Goal: Communication & Community: Answer question/provide support

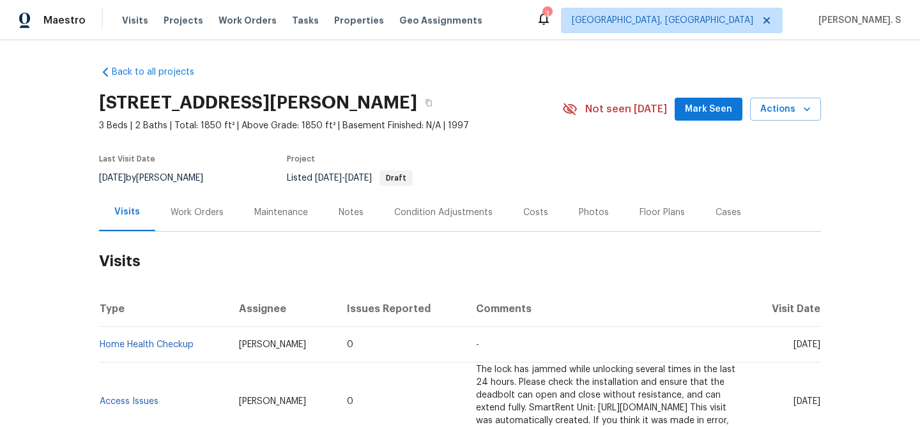
click at [178, 223] on div "Work Orders" at bounding box center [197, 213] width 84 height 38
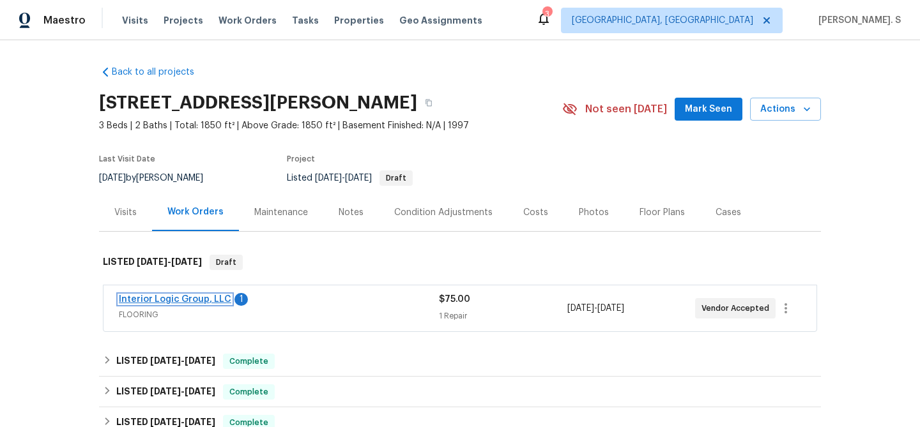
click at [179, 302] on link "Interior Logic Group, LLC" at bounding box center [175, 299] width 112 height 9
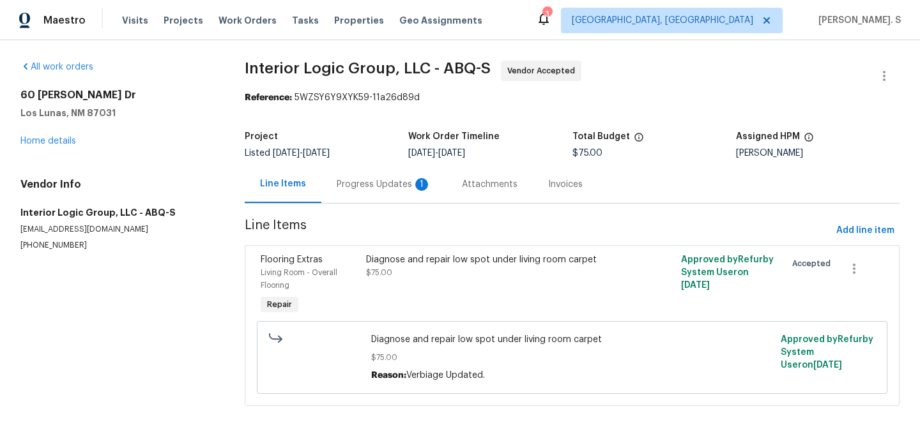
click at [349, 197] on div "Progress Updates 1" at bounding box center [383, 184] width 125 height 38
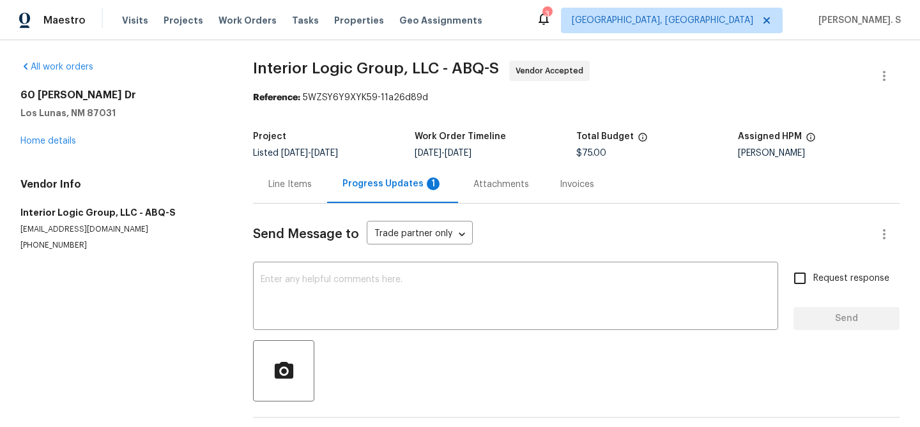
click at [349, 197] on div "Progress Updates 1" at bounding box center [392, 184] width 131 height 38
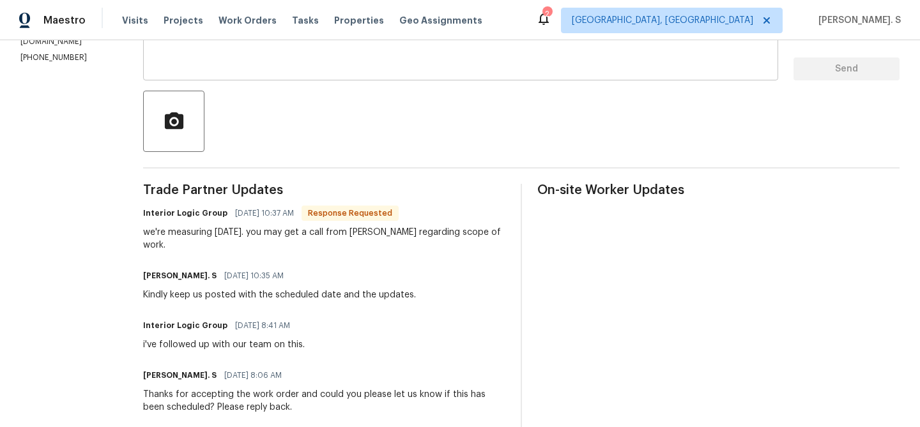
scroll to position [179, 0]
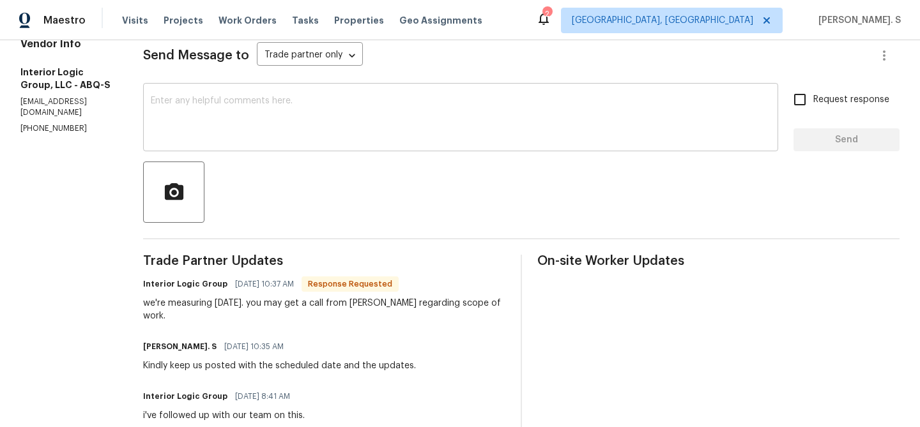
click at [463, 148] on div "x ​" at bounding box center [460, 118] width 635 height 65
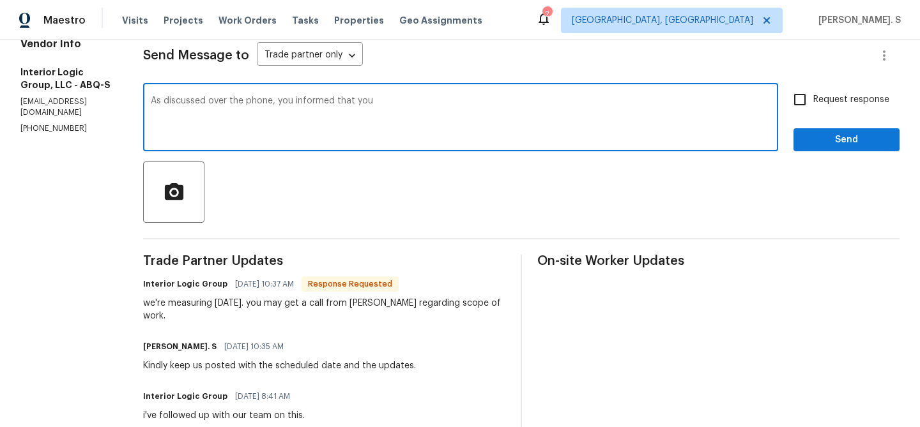
paste textarea "initially used the code 6306, which was incorrect, and they were advised to use…"
click at [405, 98] on textarea "As discussed over the phone, you informed that you initially used the code 6306…" at bounding box center [461, 118] width 620 height 45
click at [0, 0] on div "Change the pronoun informed us" at bounding box center [0, 0] width 0 height 0
click at [535, 128] on textarea "As discussed over the phone, you informed us that you initially used the code 6…" at bounding box center [461, 118] width 620 height 45
drag, startPoint x: 291, startPoint y: 114, endPoint x: 239, endPoint y: 107, distance: 52.2
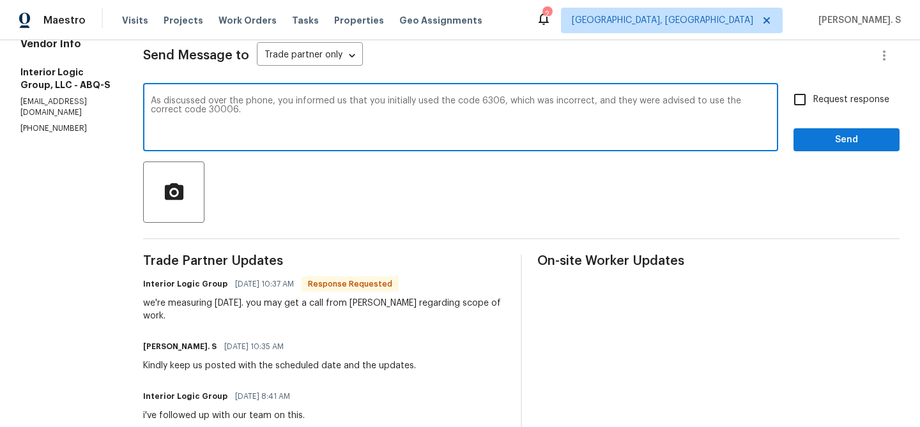
click at [239, 107] on textarea "As discussed over the phone, you informed us that you initially used the code 6…" at bounding box center [461, 118] width 620 height 45
click at [260, 111] on textarea "As discussed over the phone, you informed us that you initially used the code 6…" at bounding box center [461, 118] width 620 height 45
click at [300, 111] on textarea "As discussed over the phone, you informed us that you initially used the code 6…" at bounding box center [461, 118] width 620 height 45
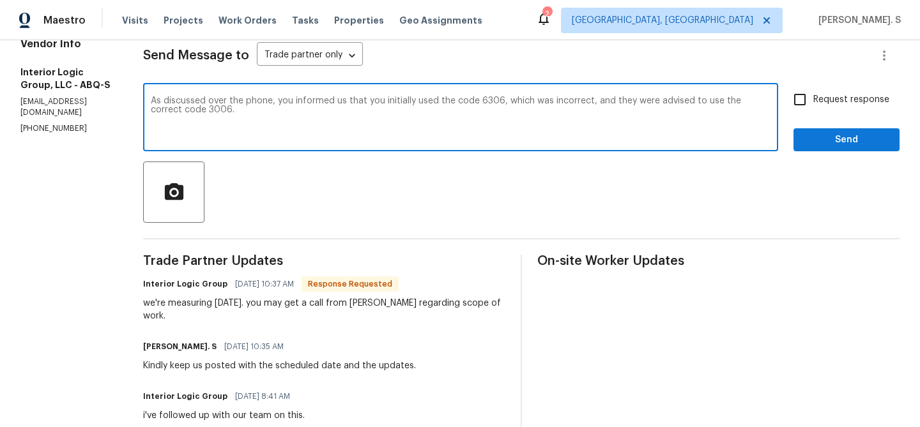
type textarea "As discussed over the phone, you informed us that you initially used the code 6…"
click at [875, 104] on span "Request response" at bounding box center [851, 99] width 76 height 13
click at [813, 104] on input "Request response" at bounding box center [800, 99] width 27 height 27
checkbox input "true"
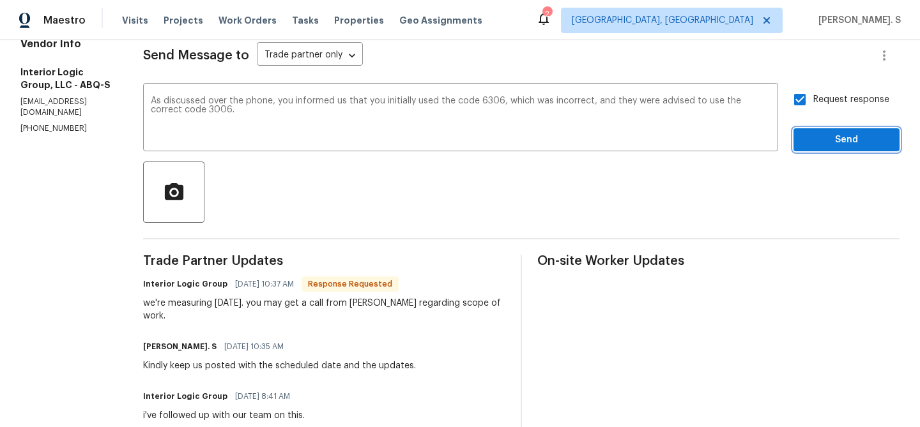
click at [845, 138] on span "Send" at bounding box center [847, 140] width 86 height 16
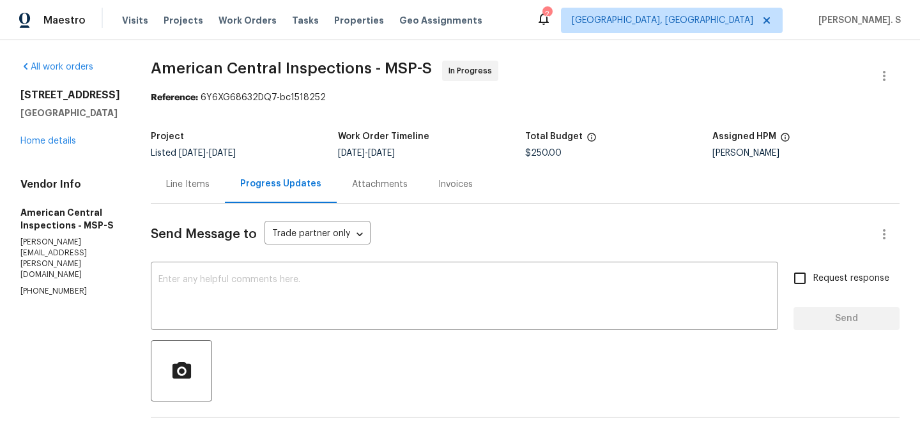
click at [53, 147] on div "[STREET_ADDRESS] Home details" at bounding box center [70, 118] width 100 height 59
click at [52, 146] on link "Home details" at bounding box center [48, 141] width 56 height 9
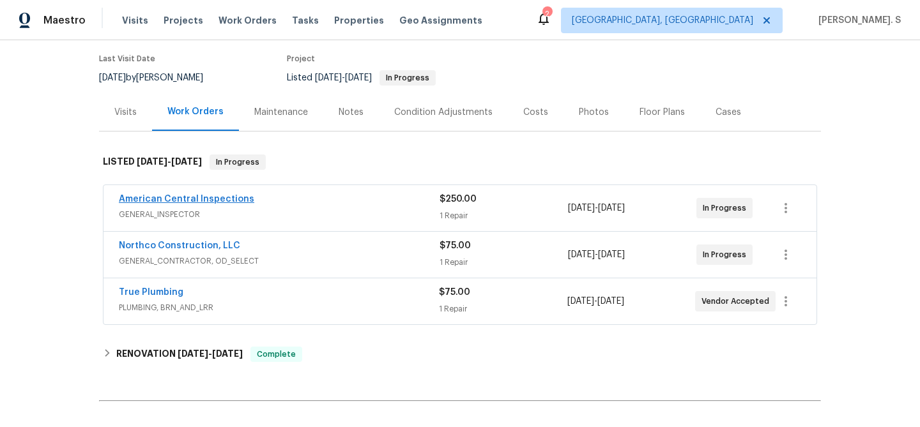
scroll to position [146, 0]
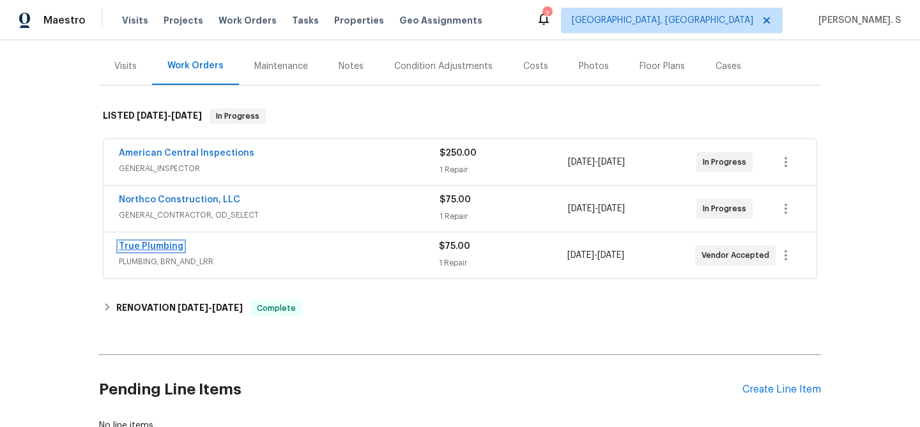
click at [159, 246] on link "True Plumbing" at bounding box center [151, 246] width 65 height 9
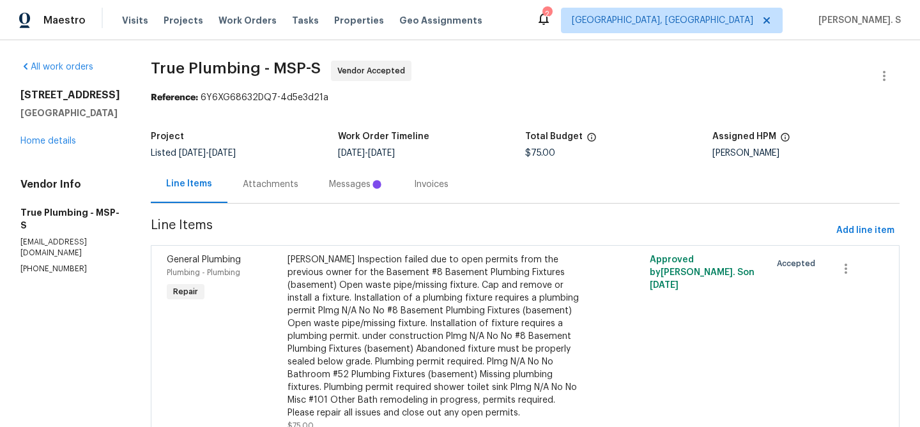
click at [340, 208] on section "True Plumbing - MSP-S Vendor Accepted Reference: 6Y6XG68632DQ7-4d5e3d21a Projec…" at bounding box center [525, 266] width 749 height 411
click at [342, 204] on section "True Plumbing - MSP-S Vendor Accepted Reference: 6Y6XG68632DQ7-4d5e3d21a Projec…" at bounding box center [525, 266] width 749 height 411
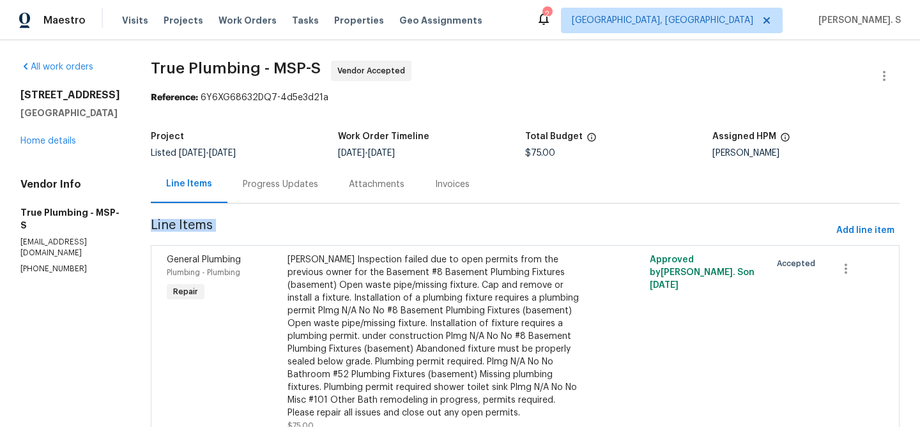
click at [342, 204] on section "True Plumbing - MSP-S Vendor Accepted Reference: 6Y6XG68632DQ7-4d5e3d21a Projec…" at bounding box center [525, 266] width 749 height 411
click at [324, 196] on div "Progress Updates" at bounding box center [280, 184] width 106 height 38
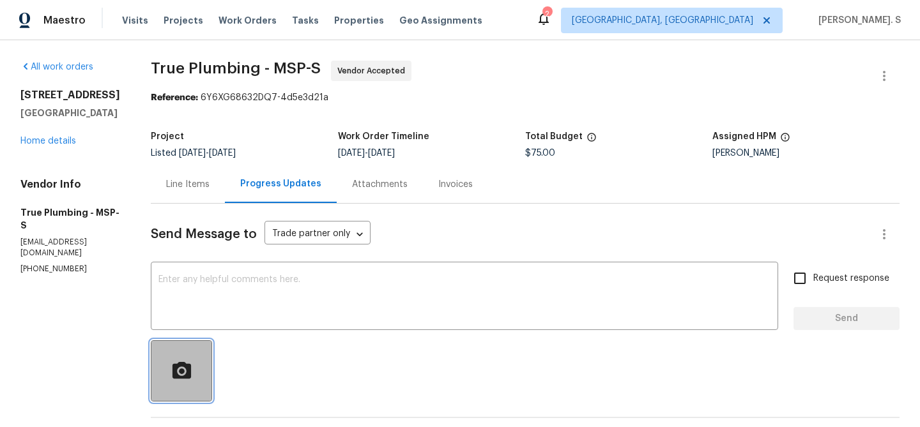
click at [212, 396] on button "button" at bounding box center [181, 371] width 61 height 61
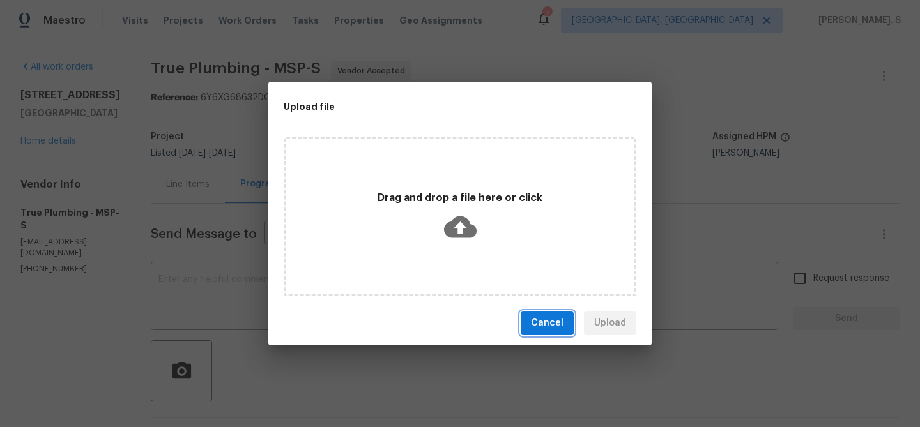
click at [540, 335] on button "Cancel" at bounding box center [547, 324] width 53 height 24
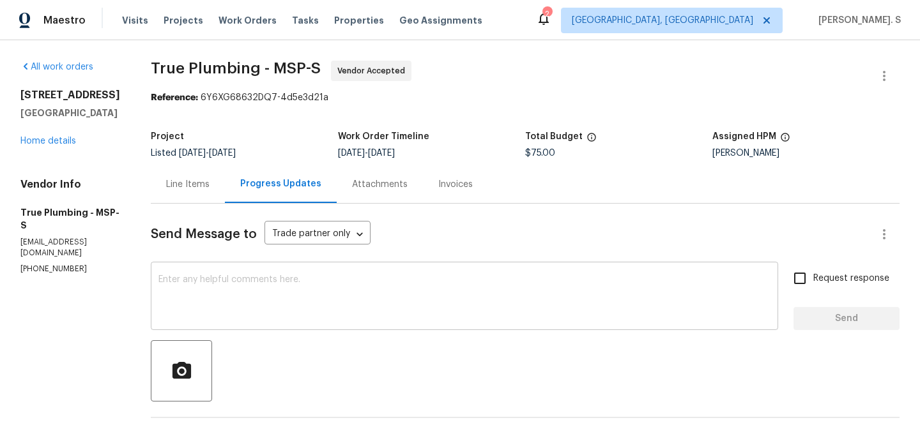
click at [439, 298] on textarea at bounding box center [464, 297] width 612 height 45
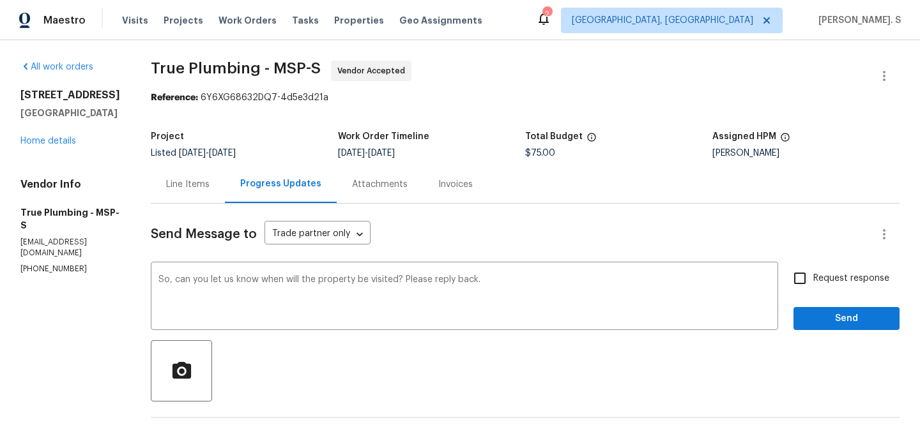
click at [0, 0] on div "the property will" at bounding box center [0, 0] width 0 height 0
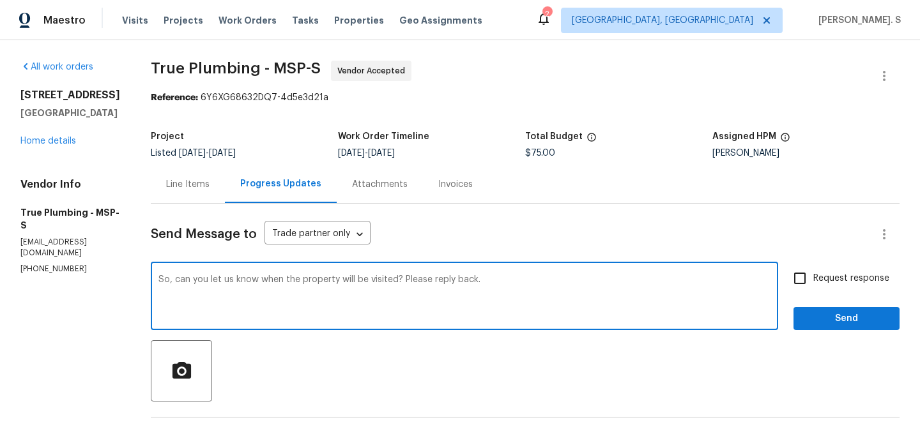
type textarea "So, can you let us know when the property will be visited? Please reply back."
click at [841, 284] on span "Request response" at bounding box center [851, 278] width 76 height 13
click at [813, 284] on input "Request response" at bounding box center [800, 278] width 27 height 27
checkbox input "true"
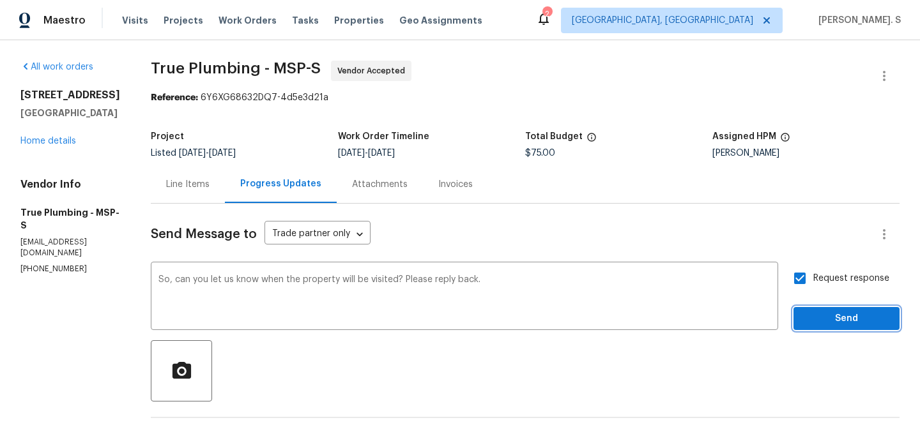
click at [836, 321] on span "Send" at bounding box center [847, 319] width 86 height 16
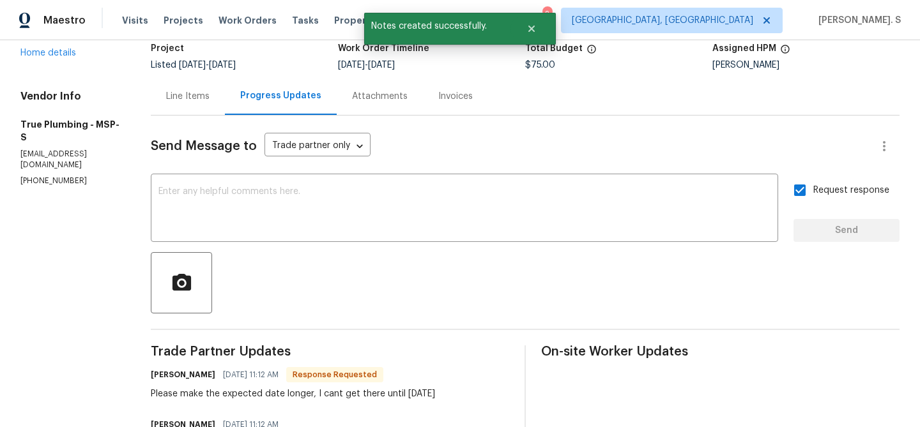
scroll to position [144, 0]
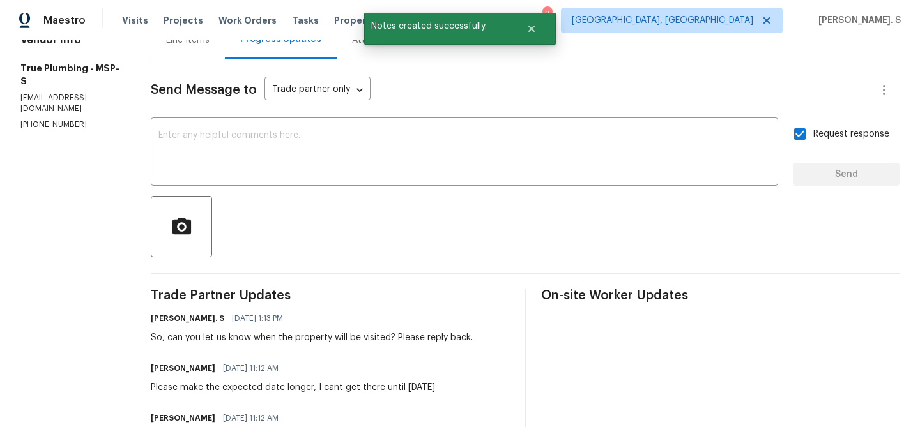
copy div "Please make the expected date longer, I cant get there until Wednesday"
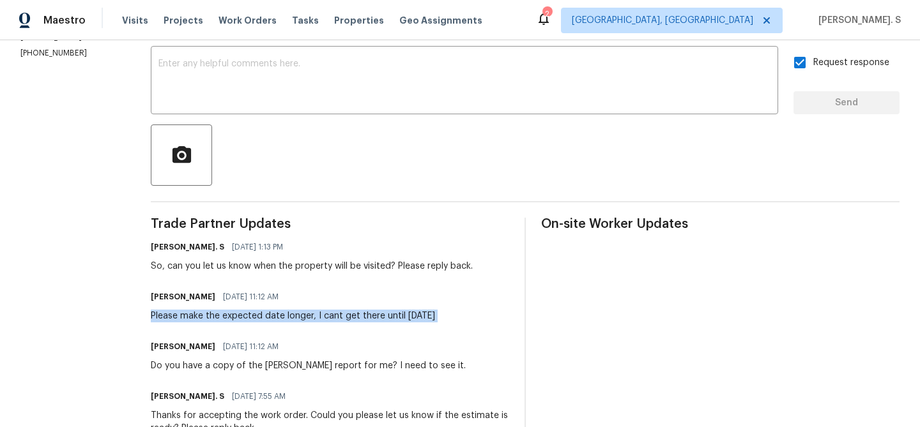
scroll to position [256, 0]
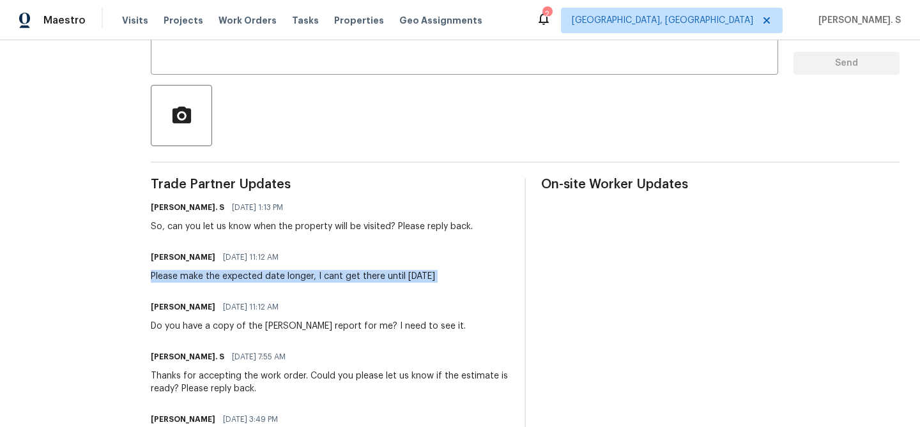
click at [298, 321] on div "Do you have a copy of the tish report for me? I need to see it." at bounding box center [308, 326] width 315 height 13
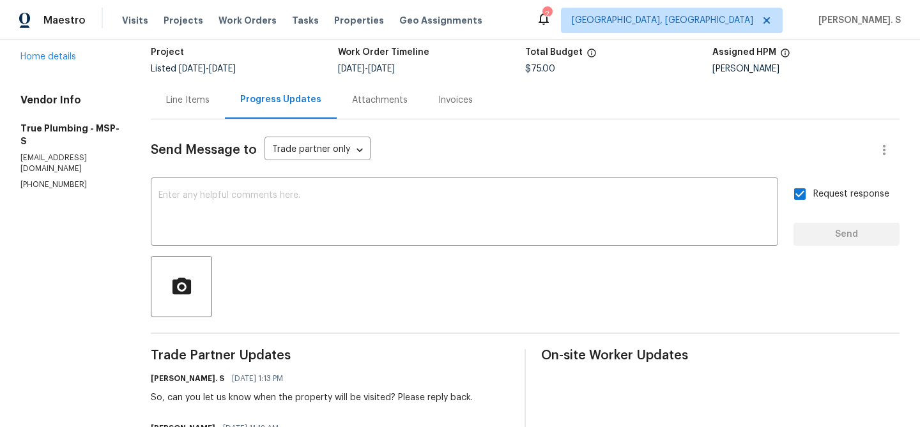
scroll to position [73, 0]
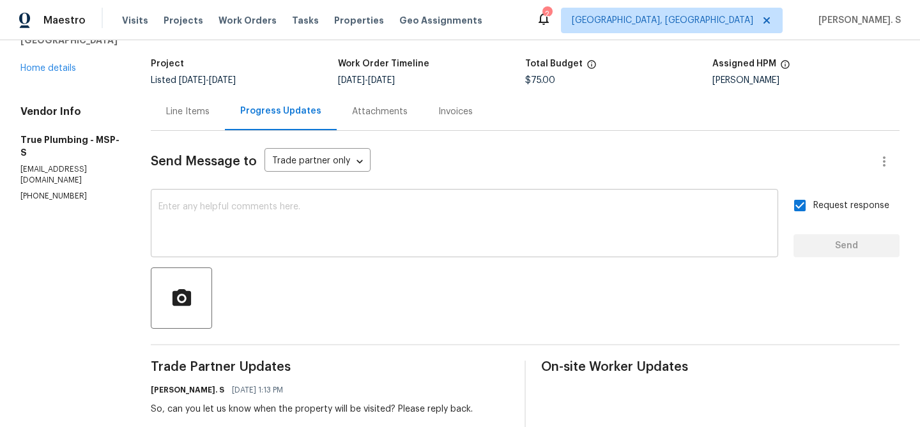
click at [288, 212] on textarea at bounding box center [464, 225] width 612 height 45
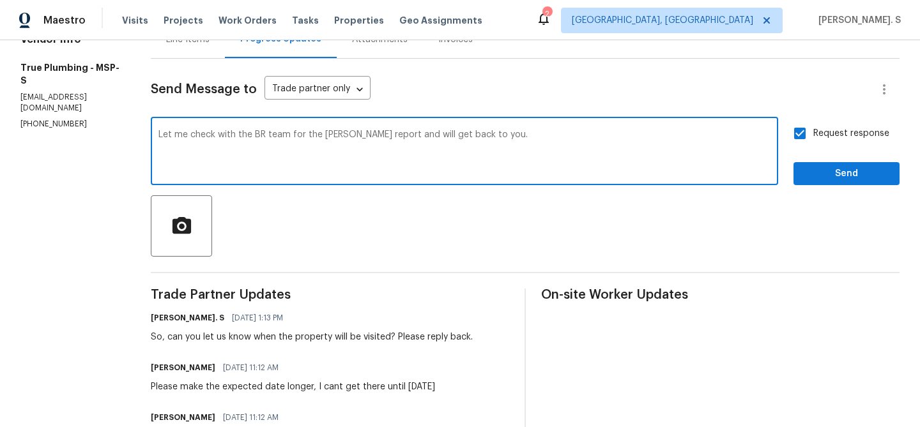
scroll to position [158, 0]
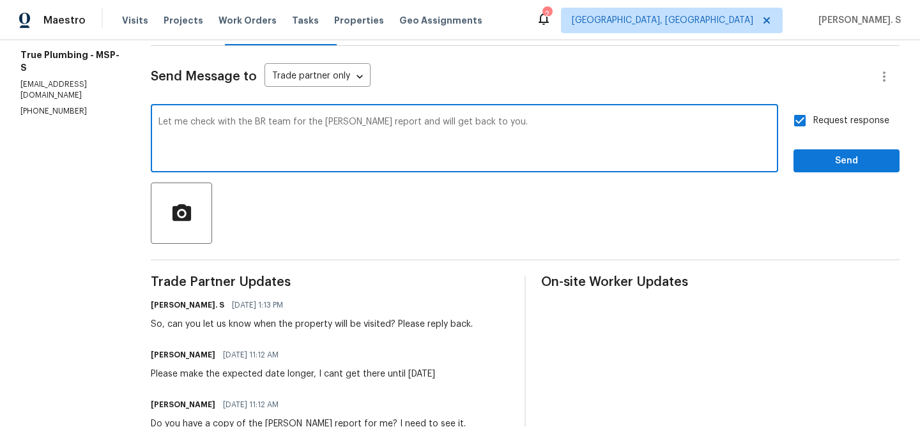
type textarea "Let me check with the BR team for the tish report and will get back to you."
click at [810, 133] on input "Request response" at bounding box center [800, 120] width 27 height 27
checkbox input "false"
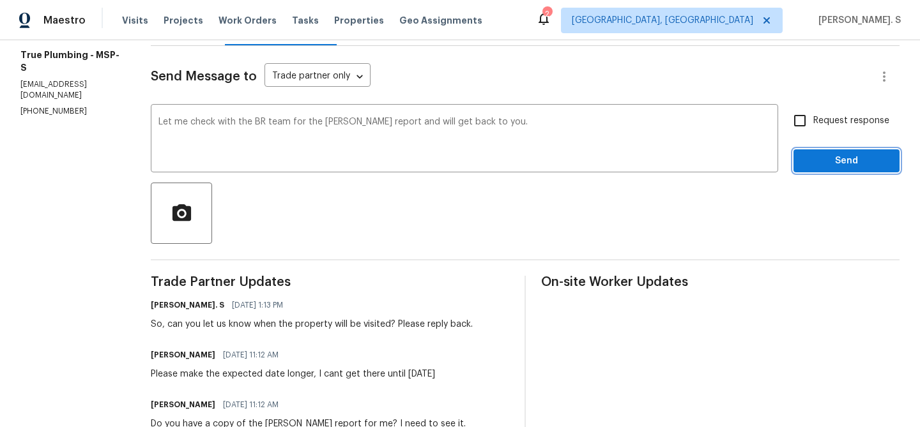
click at [807, 159] on span "Send" at bounding box center [847, 161] width 86 height 16
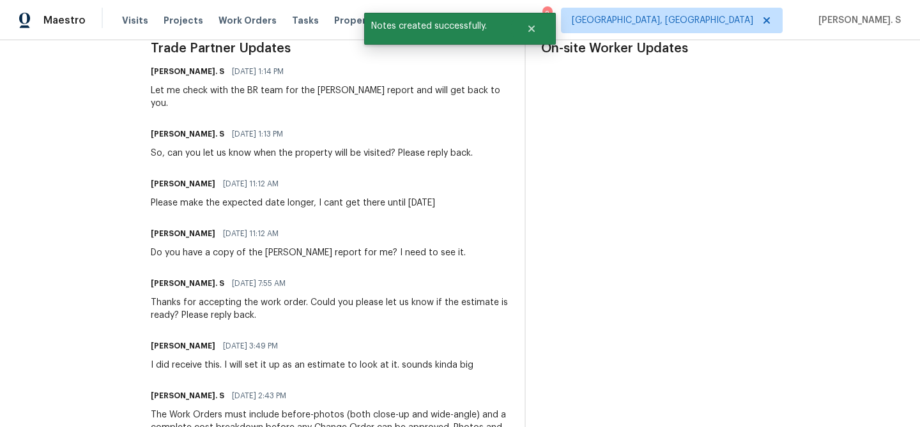
scroll to position [411, 0]
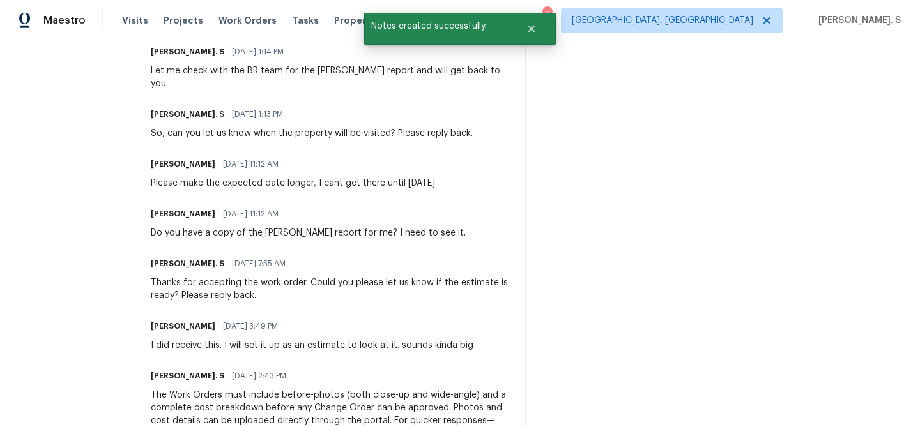
click at [305, 227] on div "Do you have a copy of the tish report for me? I need to see it." at bounding box center [308, 233] width 315 height 13
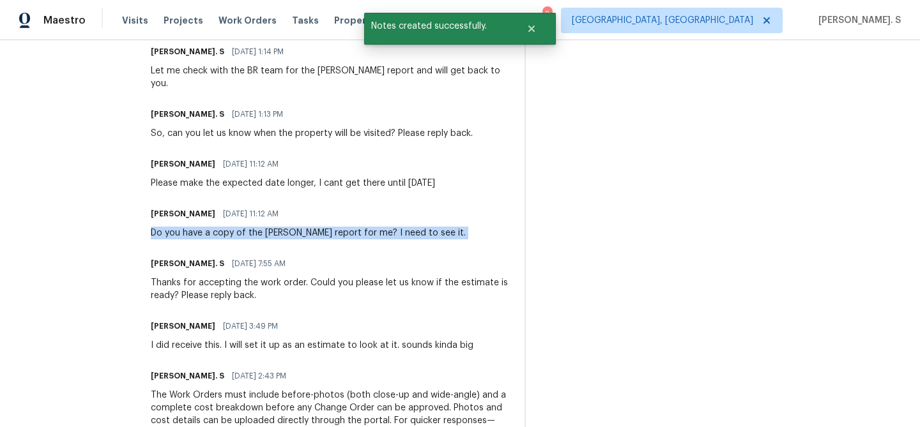
click at [305, 227] on div "Do you have a copy of the tish report for me? I need to see it." at bounding box center [308, 233] width 315 height 13
copy div "Do you have a copy of the tish report for me? I need to see it."
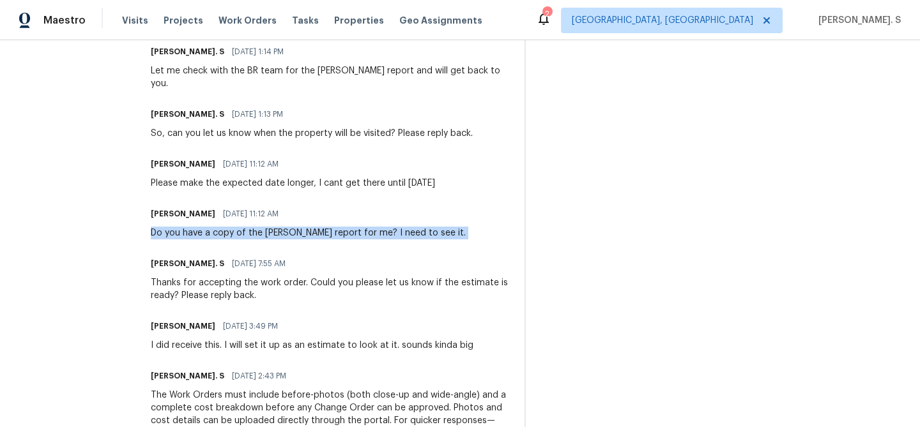
click at [252, 127] on div "So, can you let us know when the property will be visited? Please reply back." at bounding box center [312, 133] width 322 height 13
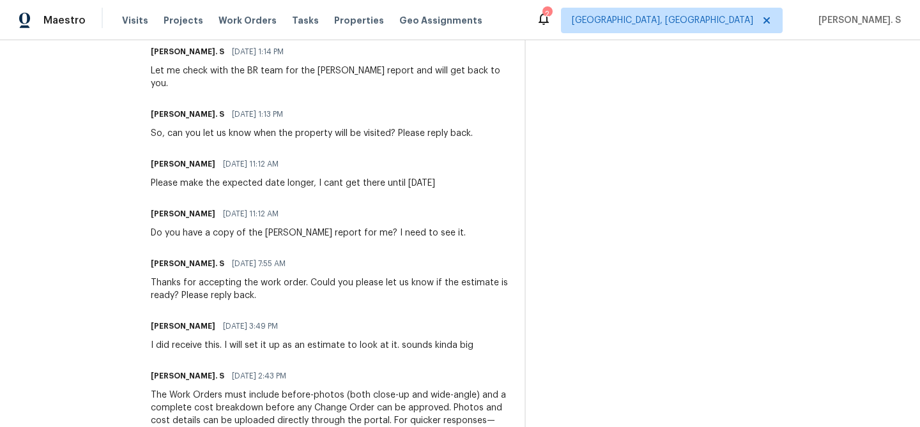
click at [252, 127] on div "So, can you let us know when the property will be visited? Please reply back." at bounding box center [312, 133] width 322 height 13
click at [252, 177] on div "Please make the expected date longer, I cant get there until Wednesday" at bounding box center [293, 183] width 284 height 13
copy div "Please make the expected date longer, I cant get there until Wednesday"
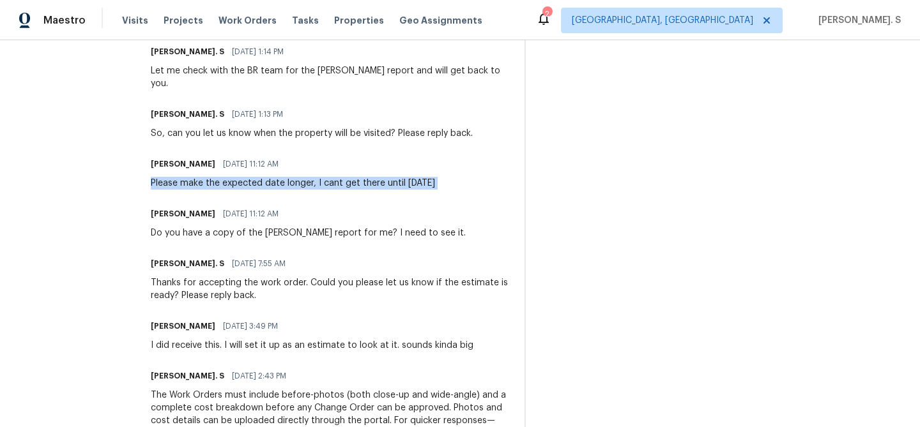
click at [277, 227] on div "Do you have a copy of the tish report for me? I need to see it." at bounding box center [308, 233] width 315 height 13
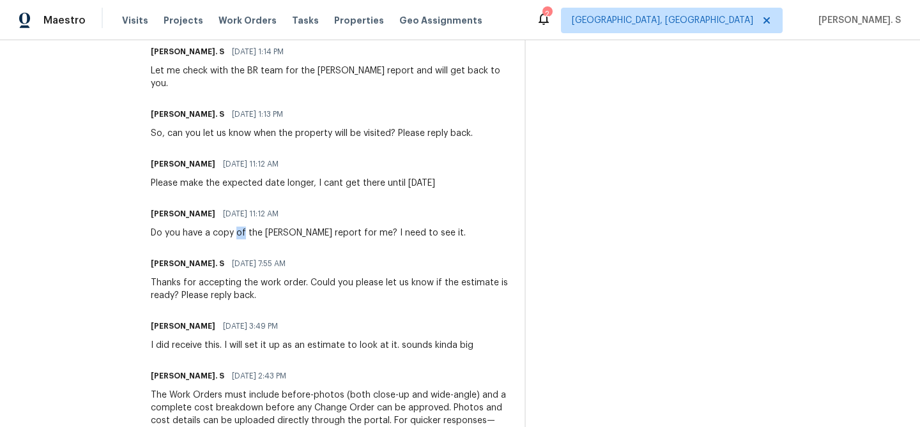
click at [277, 227] on div "Do you have a copy of the tish report for me? I need to see it." at bounding box center [308, 233] width 315 height 13
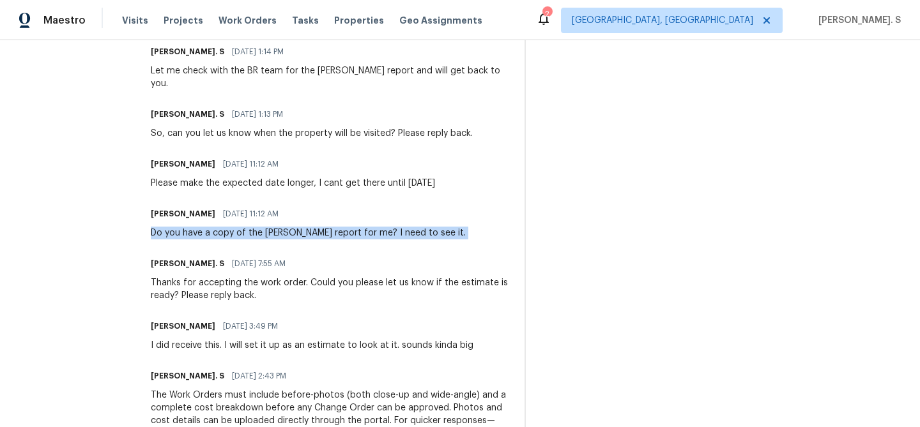
copy div "Do you have a copy of the tish report for me? I need to see it."
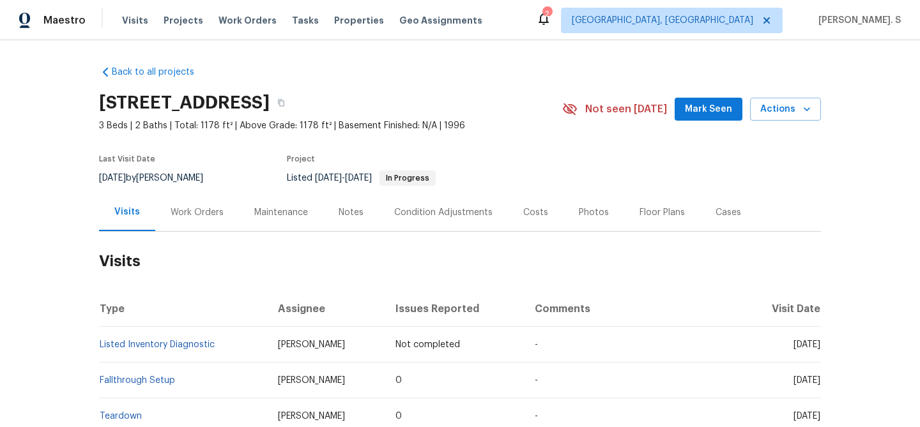
click at [219, 196] on div "Work Orders" at bounding box center [197, 213] width 84 height 38
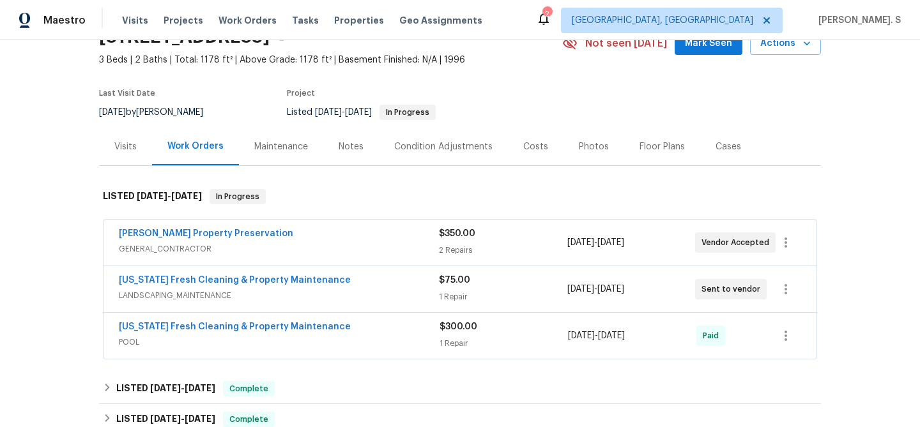
scroll to position [79, 0]
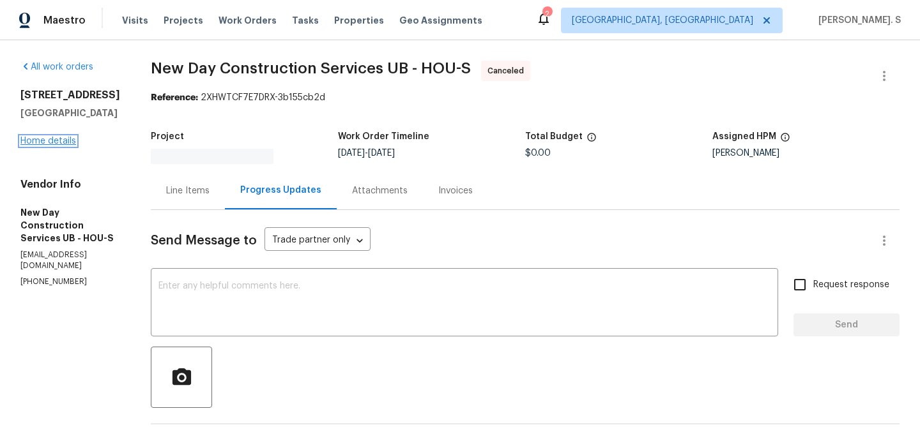
click at [68, 142] on link "Home details" at bounding box center [48, 141] width 56 height 9
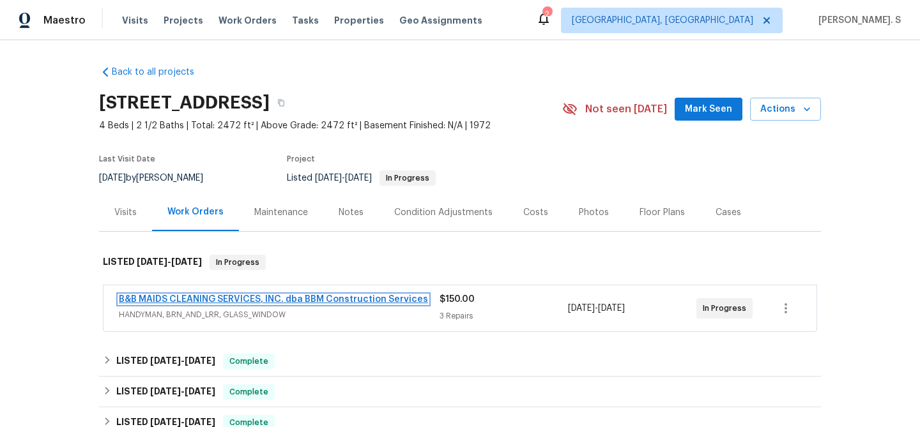
click at [224, 299] on link "B&B MAIDS CLEANING SERVICES, INC. dba BBM Construction Services" at bounding box center [273, 299] width 309 height 9
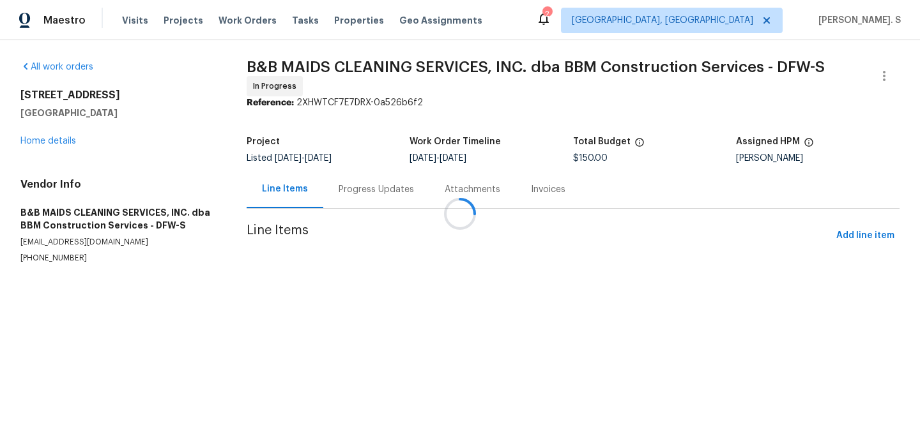
click at [341, 181] on div at bounding box center [460, 213] width 920 height 427
click at [341, 183] on div "Progress Updates" at bounding box center [376, 189] width 75 height 13
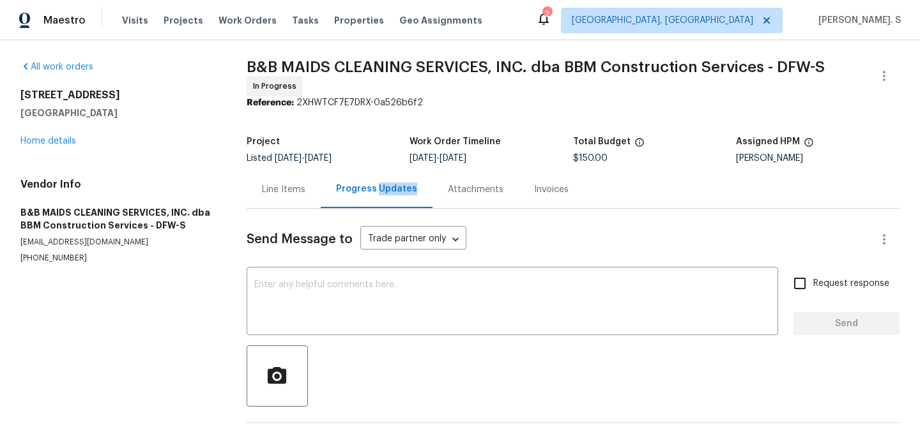
click at [341, 183] on div "Progress Updates" at bounding box center [376, 189] width 81 height 13
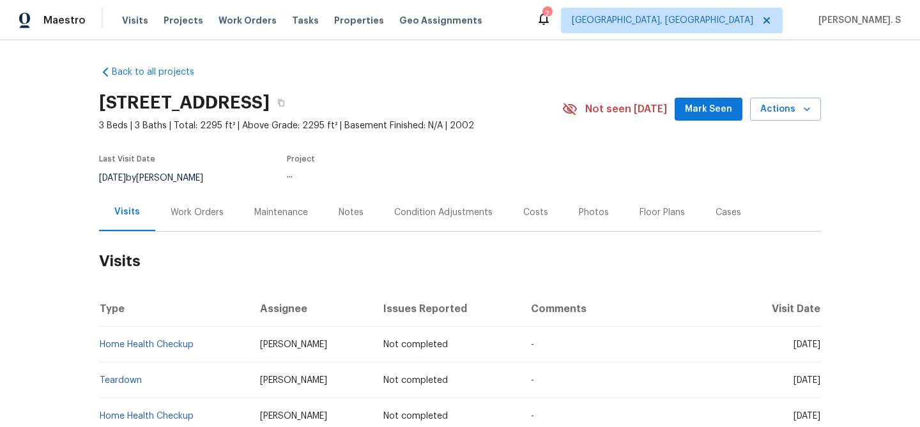
click at [206, 205] on div "Work Orders" at bounding box center [197, 213] width 84 height 38
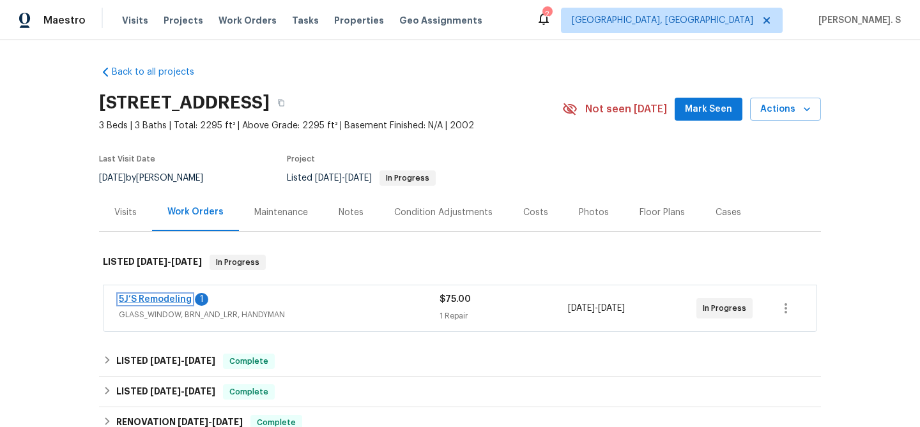
click at [183, 302] on link "5J’S Remodeling" at bounding box center [155, 299] width 73 height 9
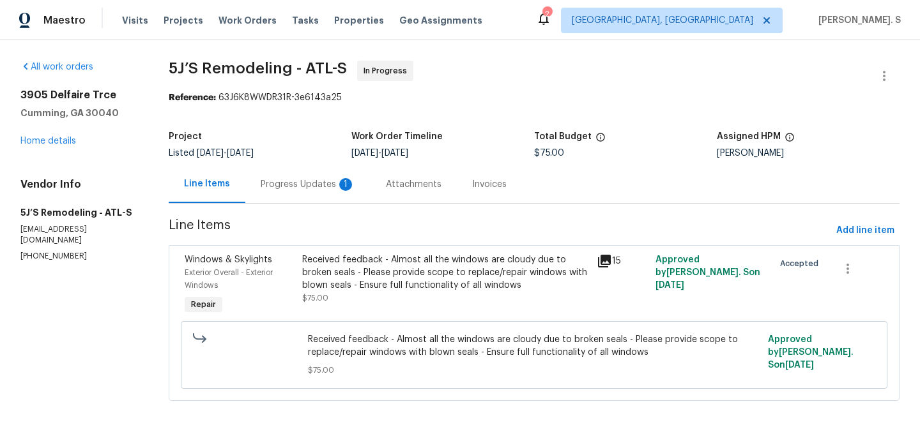
click at [300, 203] on div "Progress Updates 1" at bounding box center [307, 184] width 125 height 38
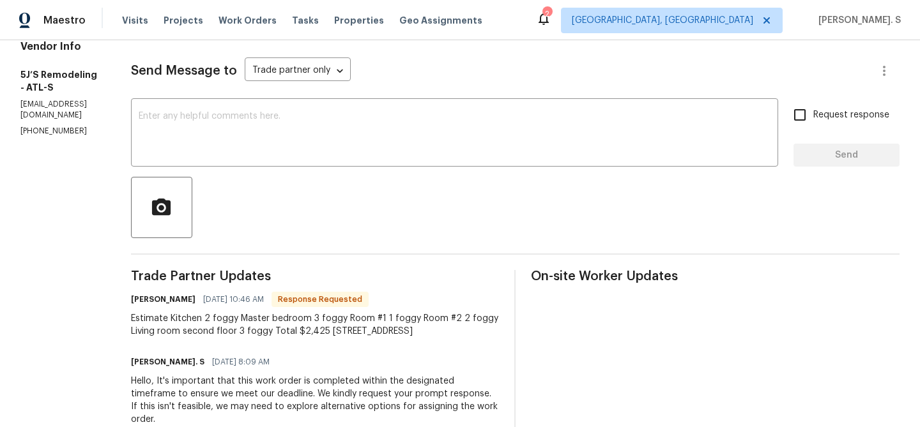
scroll to position [203, 0]
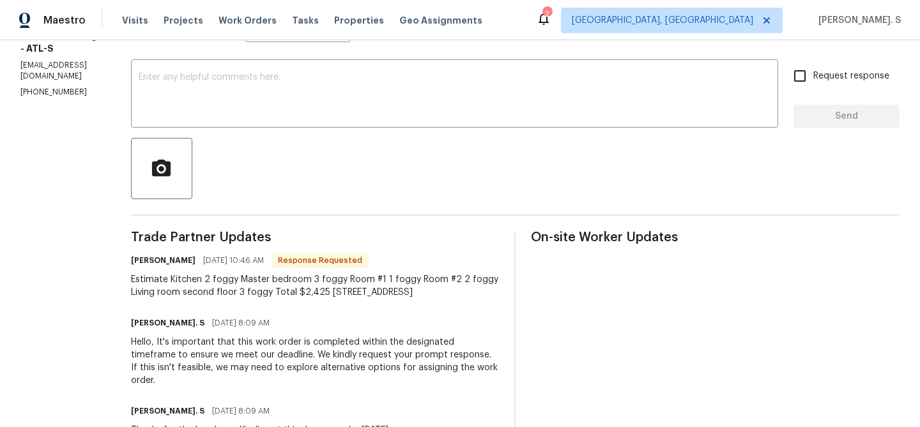
click at [283, 139] on div at bounding box center [515, 168] width 769 height 61
click at [289, 105] on textarea at bounding box center [455, 95] width 632 height 45
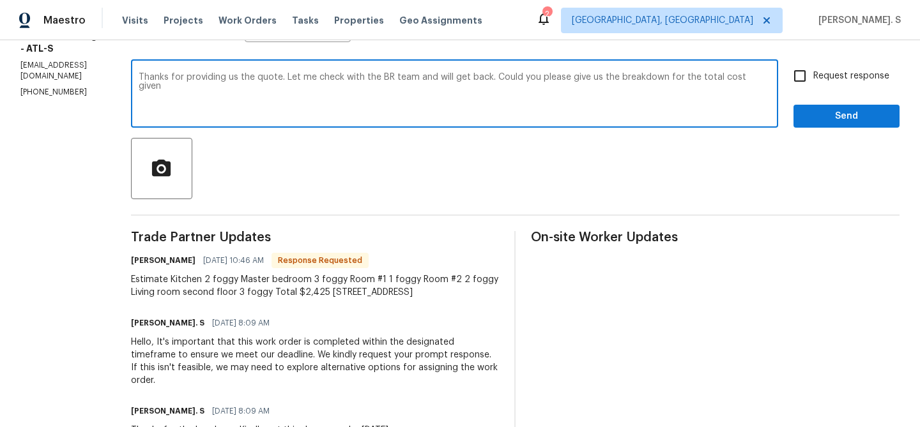
type textarea "Thanks for providing us the quote. Let me check with the BR team and will get b…"
click at [289, 105] on textarea "Thanks for providing us the quote. Let me check with the BR team and will get b…" at bounding box center [455, 95] width 632 height 45
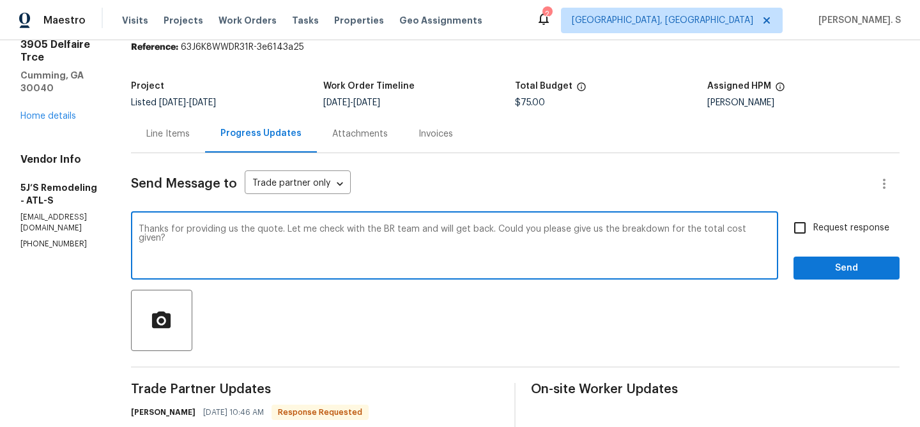
type textarea "Thanks for providing us the quote. Let me check with the BR team and will get b…"
click at [192, 122] on div "Line Items" at bounding box center [168, 134] width 74 height 38
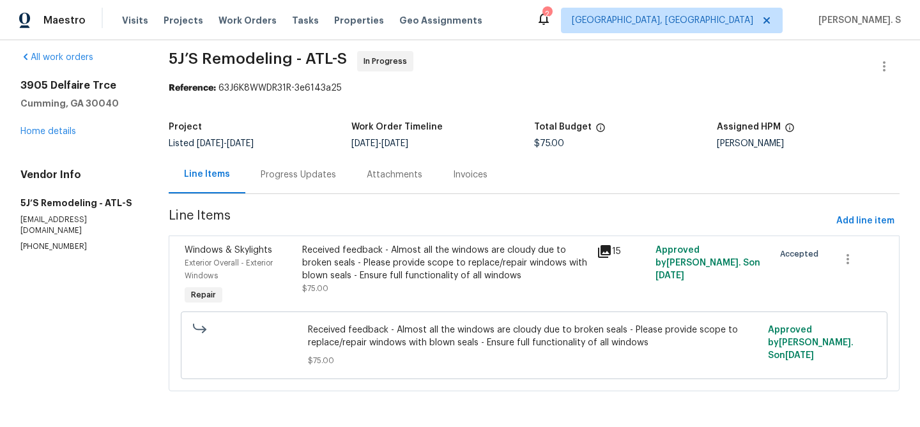
click at [449, 265] on div "Received feedback - Almost all the windows are cloudy due to broken seals - Ple…" at bounding box center [445, 263] width 287 height 38
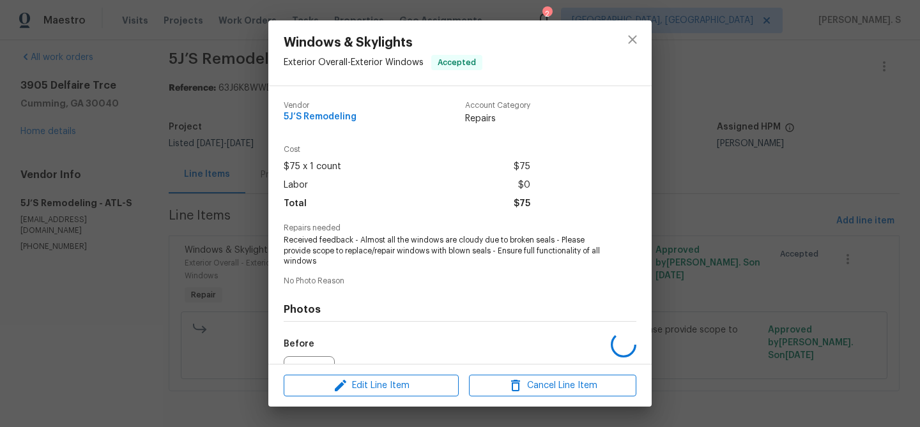
scroll to position [139, 0]
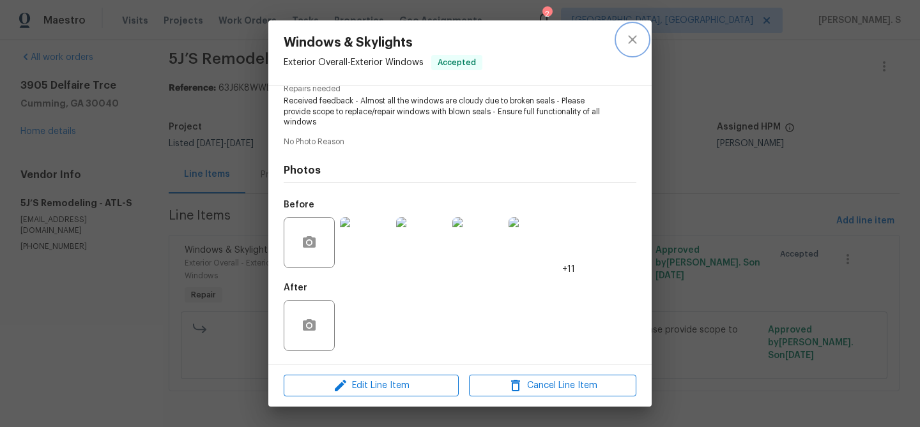
click at [632, 36] on icon "close" at bounding box center [632, 39] width 15 height 15
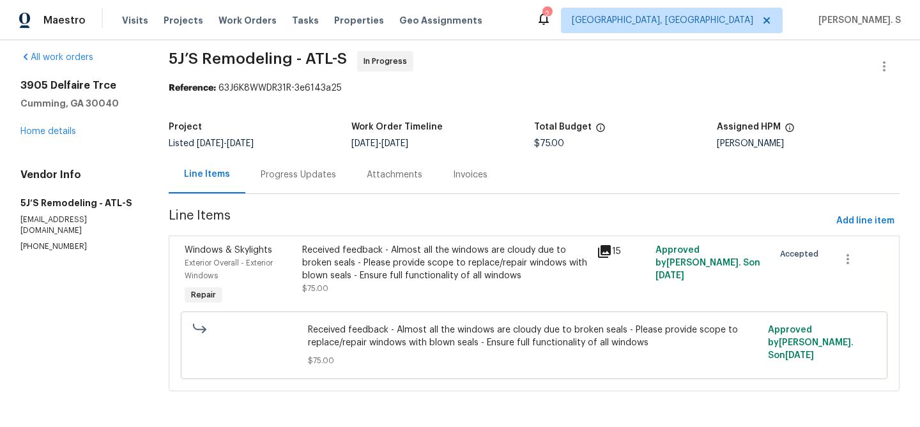
click at [344, 169] on div "Progress Updates" at bounding box center [298, 175] width 106 height 38
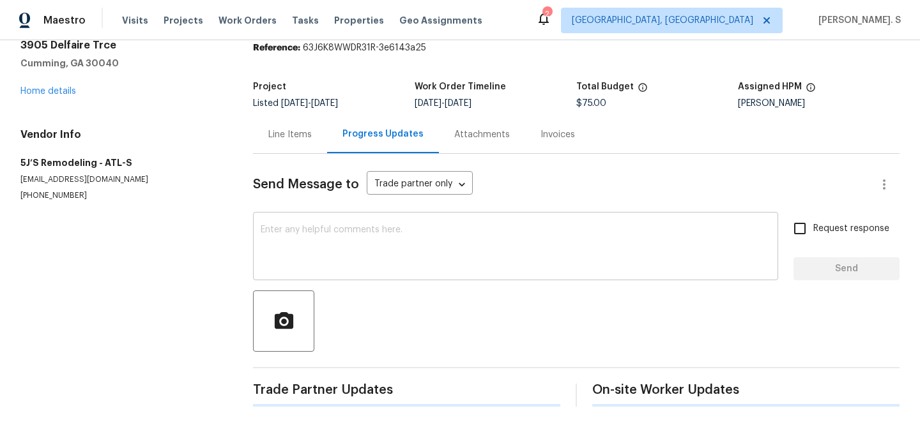
click at [329, 276] on div "x ​" at bounding box center [515, 247] width 525 height 65
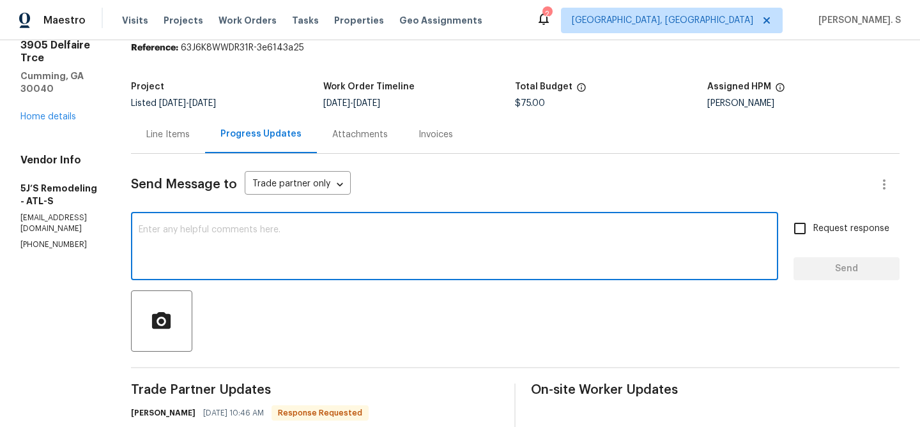
paste textarea "Thanks for providing us the quote. Let me check with the BR team and will get b…"
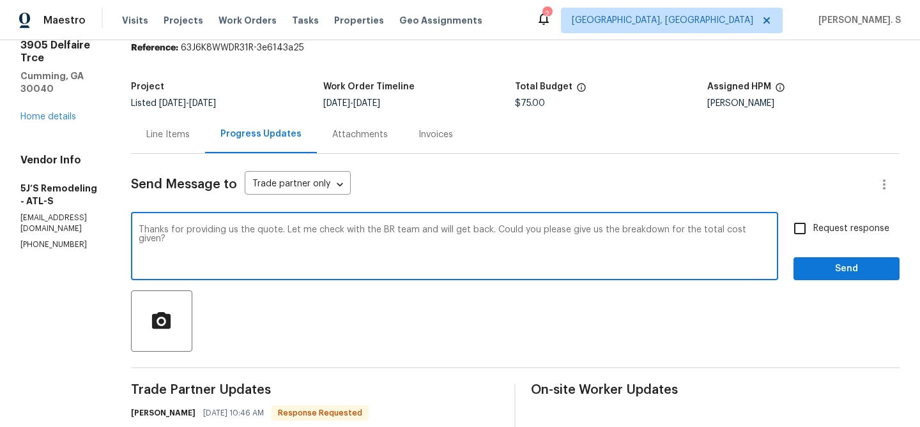
type textarea "Thanks for providing us the quote. Let me check with the BR team and will get b…"
click at [797, 239] on input "Request response" at bounding box center [800, 228] width 27 height 27
checkbox input "true"
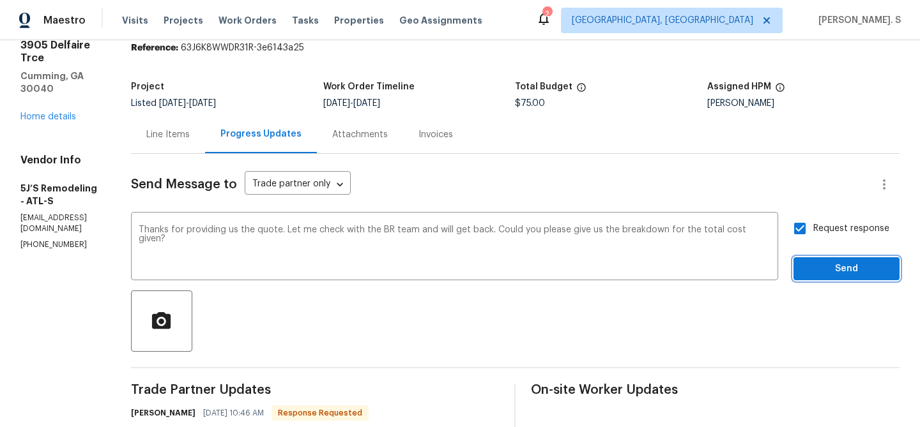
click at [838, 275] on span "Send" at bounding box center [847, 269] width 86 height 16
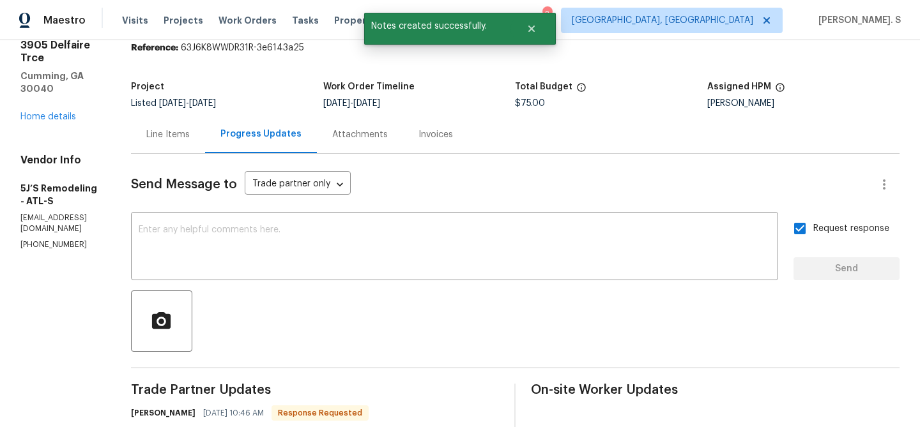
scroll to position [200, 0]
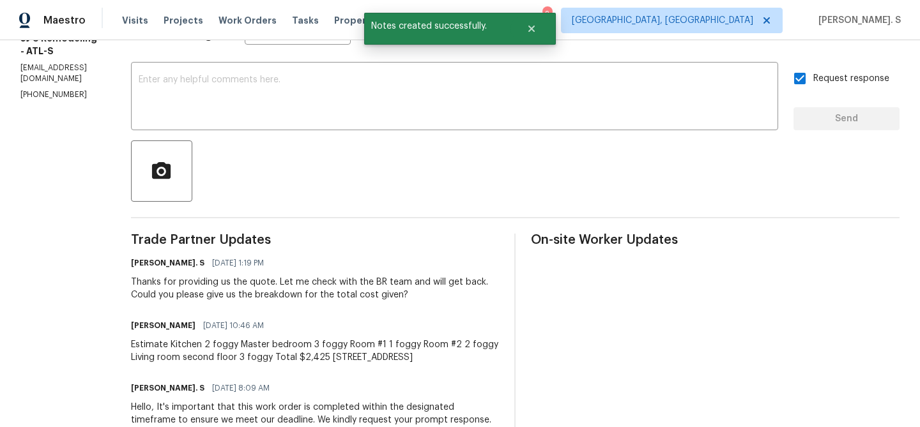
click at [183, 358] on div "Estimate Kitchen 2 foggy Master bedroom 3 foggy Room #1 1 foggy Room #2 2 foggy…" at bounding box center [315, 352] width 369 height 26
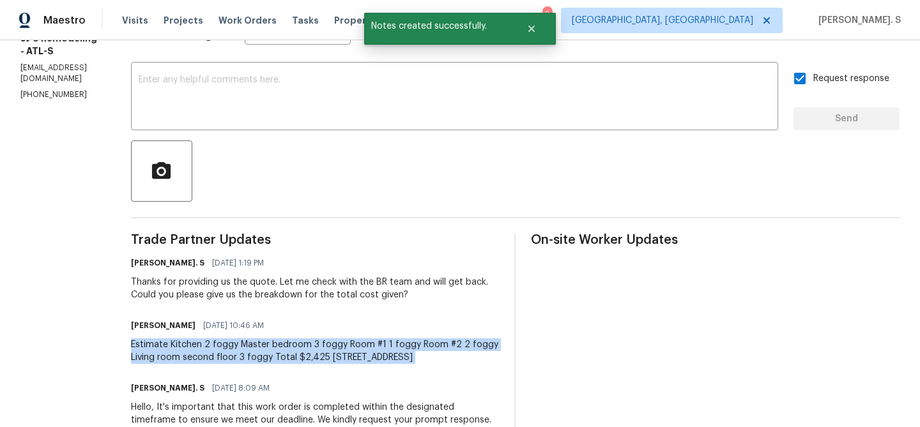
copy div "Estimate Kitchen 2 foggy Master bedroom 3 foggy Room #1 1 foggy Room #2 2 foggy…"
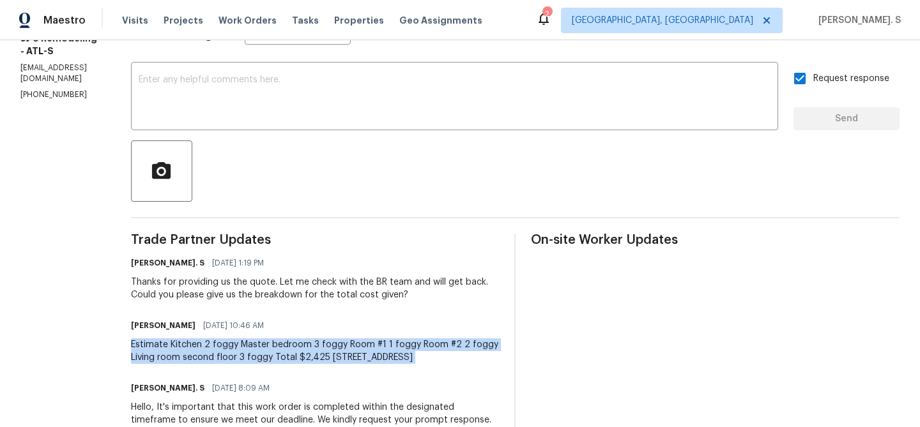
copy div "Estimate Kitchen 2 foggy Master bedroom 3 foggy Room #1 1 foggy Room #2 2 foggy…"
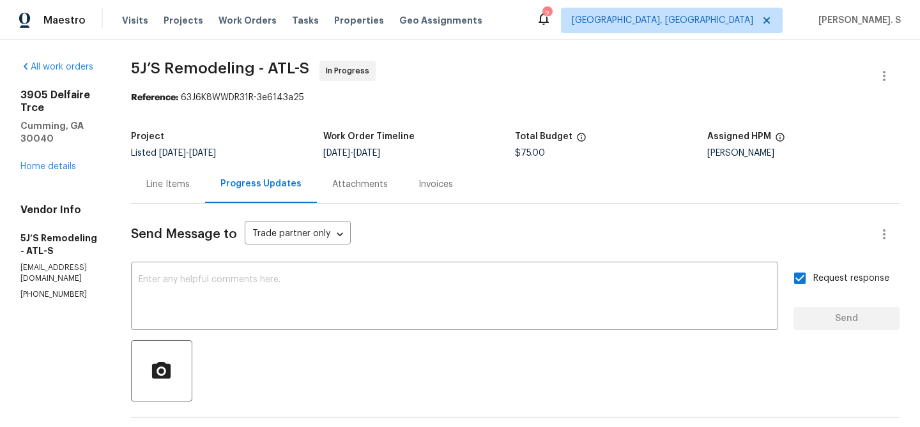
click at [253, 63] on span "5J’S Remodeling - ATL-S" at bounding box center [220, 68] width 178 height 15
copy span "5J’S Remodeling - ATL-S"
click at [172, 191] on div "Line Items" at bounding box center [168, 184] width 74 height 38
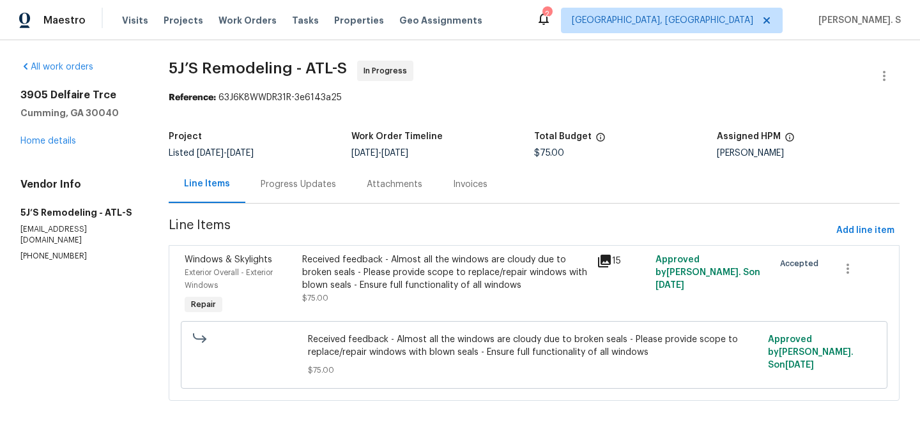
click at [336, 347] on span "Received feedback - Almost all the windows are cloudy due to broken seals - Ple…" at bounding box center [534, 347] width 452 height 26
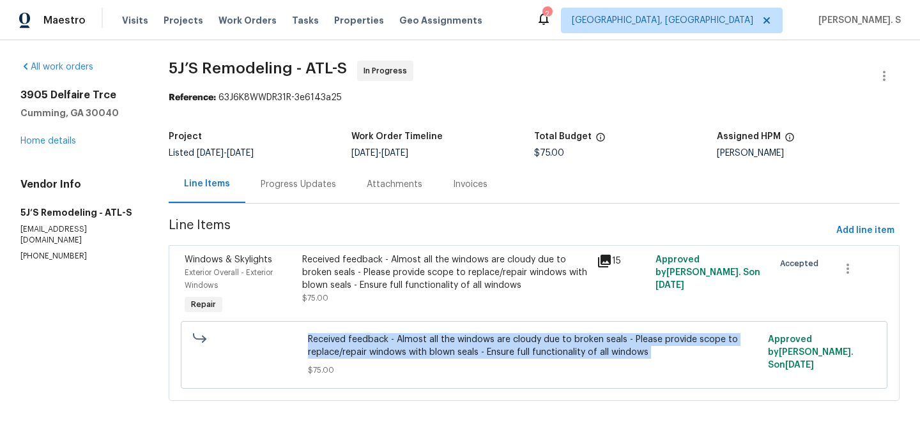
click at [336, 347] on span "Received feedback - Almost all the windows are cloudy due to broken seals - Ple…" at bounding box center [534, 347] width 452 height 26
copy span "Received feedback - Almost all the windows are cloudy due to broken seals - Ple…"
click at [291, 188] on div "Progress Updates" at bounding box center [298, 184] width 75 height 13
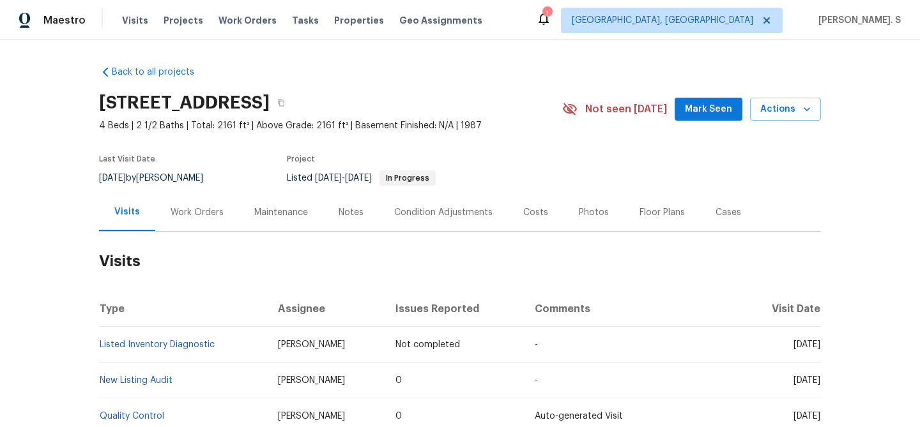
click at [192, 202] on div "Work Orders" at bounding box center [197, 213] width 84 height 38
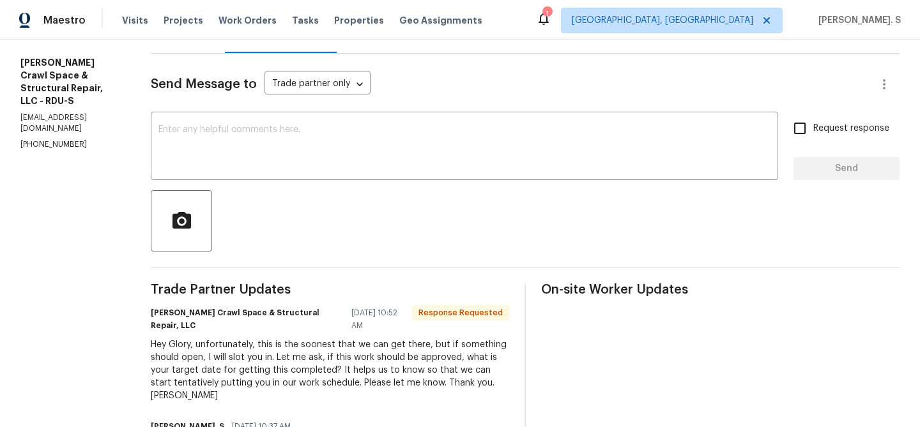
scroll to position [153, 0]
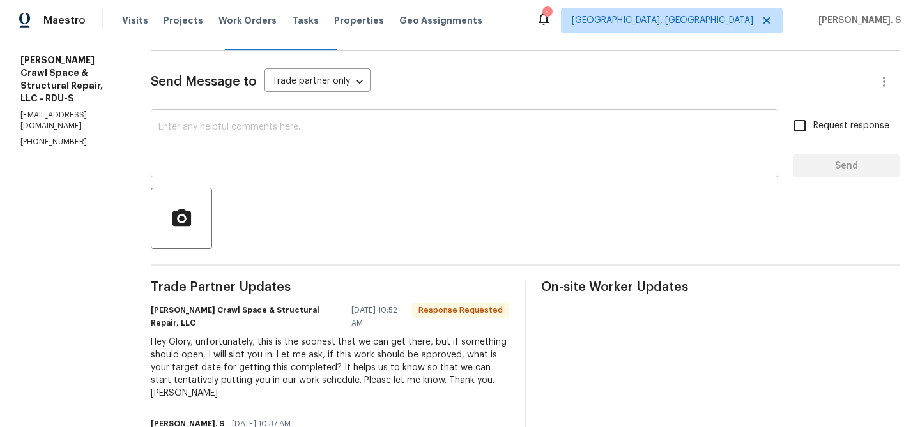
click at [227, 123] on textarea at bounding box center [464, 145] width 612 height 45
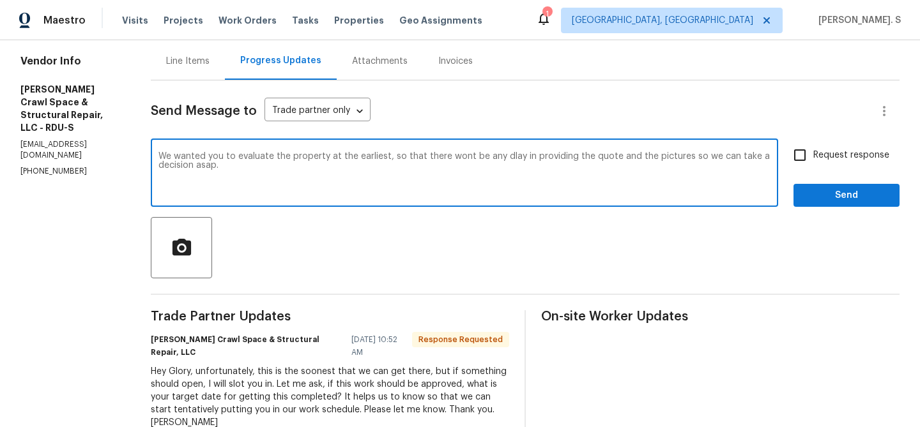
scroll to position [13, 0]
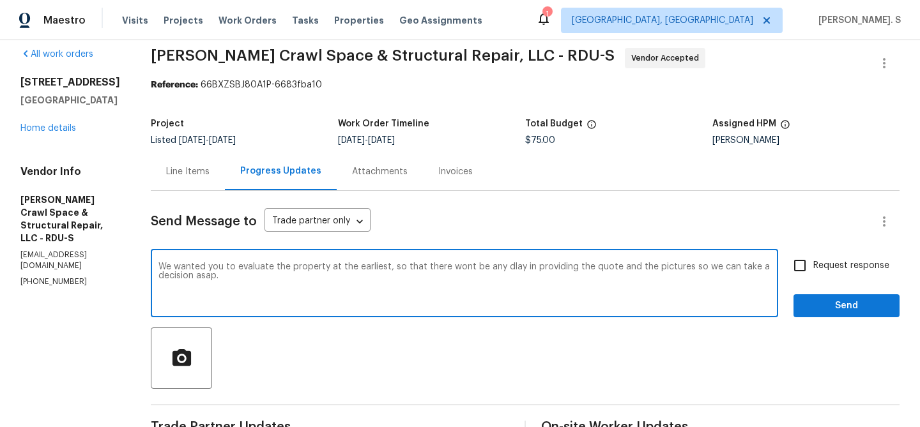
click at [339, 275] on textarea "We wanted you to evaluate the property at the earliest, so that there wont be a…" at bounding box center [464, 285] width 612 height 45
click at [0, 0] on icon "Paraphrase text" at bounding box center [0, 0] width 0 height 0
click at [0, 0] on span "quote" at bounding box center [0, 0] width 0 height 0
click at [271, 266] on textarea "In order to ensure that there is no delay in providing the quote and the pictur…" at bounding box center [464, 285] width 612 height 45
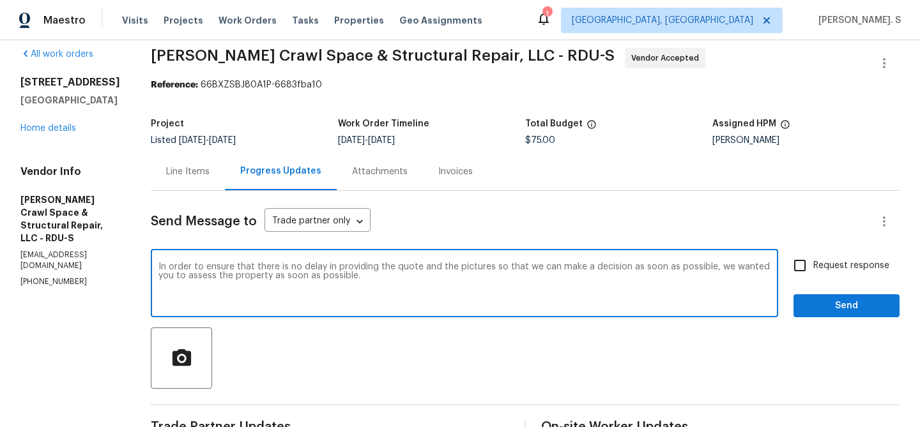
click at [271, 266] on textarea "In order to ensure that there is no delay in providing the quote and the pictur…" at bounding box center [464, 285] width 612 height 45
type textarea "In order to ensure that there is no delay in providing the quote and the pictur…"
click at [865, 274] on label "Request response" at bounding box center [838, 265] width 103 height 27
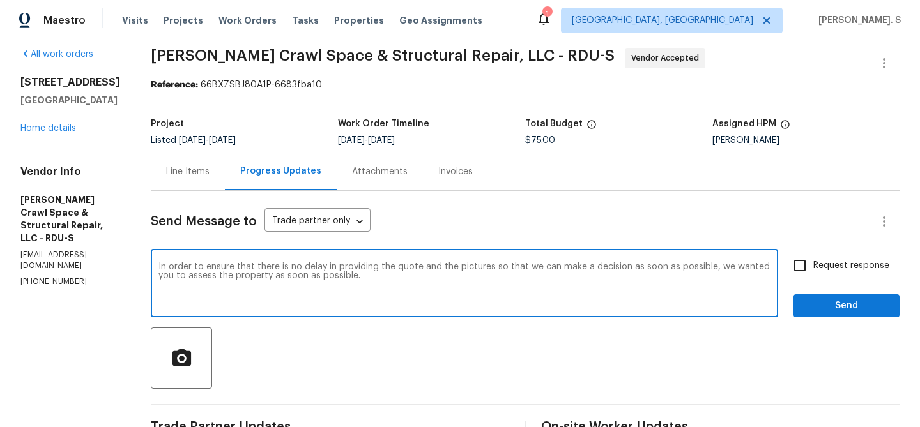
click at [813, 274] on input "Request response" at bounding box center [800, 265] width 27 height 27
checkbox input "true"
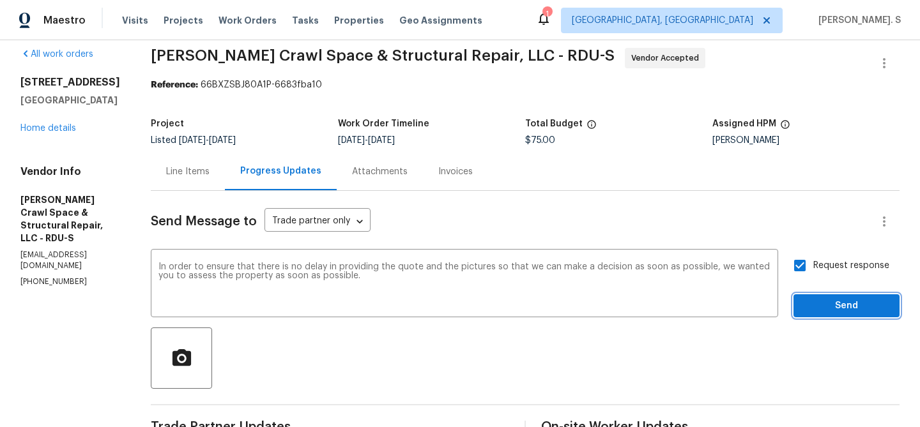
click at [828, 298] on span "Send" at bounding box center [847, 306] width 86 height 16
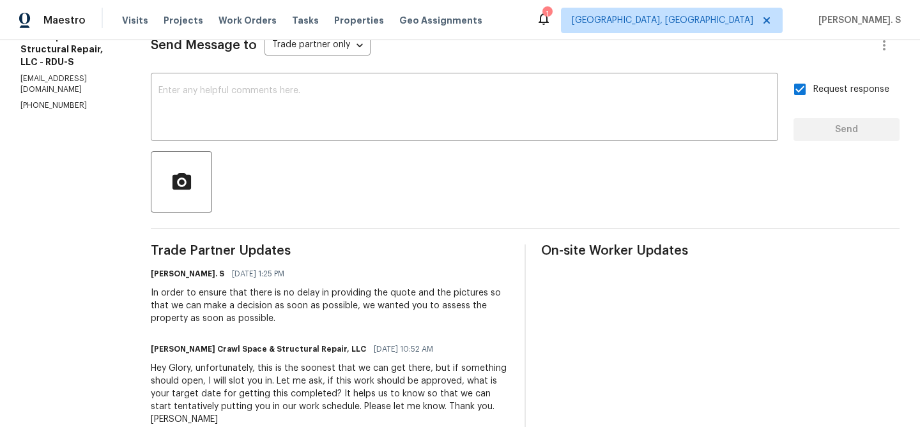
scroll to position [250, 0]
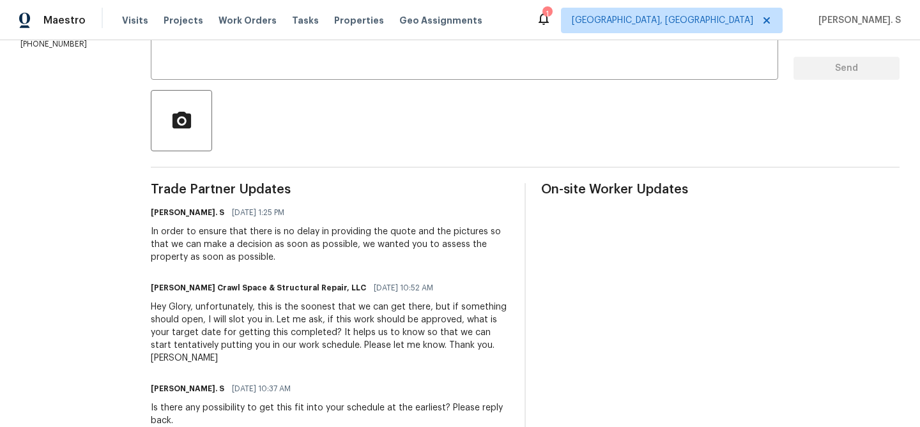
click at [335, 323] on div "Hey Glory, unfortunately, this is the soonest that we can get there, but if som…" at bounding box center [330, 333] width 358 height 64
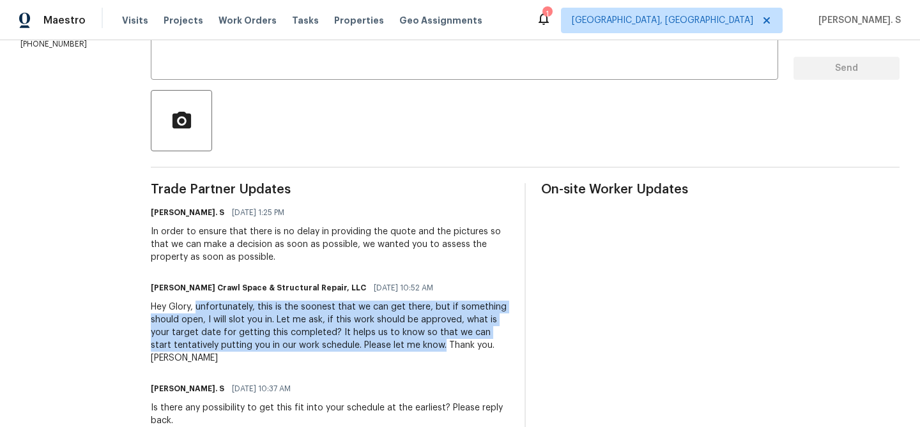
drag, startPoint x: 210, startPoint y: 309, endPoint x: 433, endPoint y: 345, distance: 226.5
click at [433, 345] on div "Hey Glory, unfortunately, this is the soonest that we can get there, but if som…" at bounding box center [330, 333] width 358 height 64
copy div "unfortunately, this is the soonest that we can get there, but if something shou…"
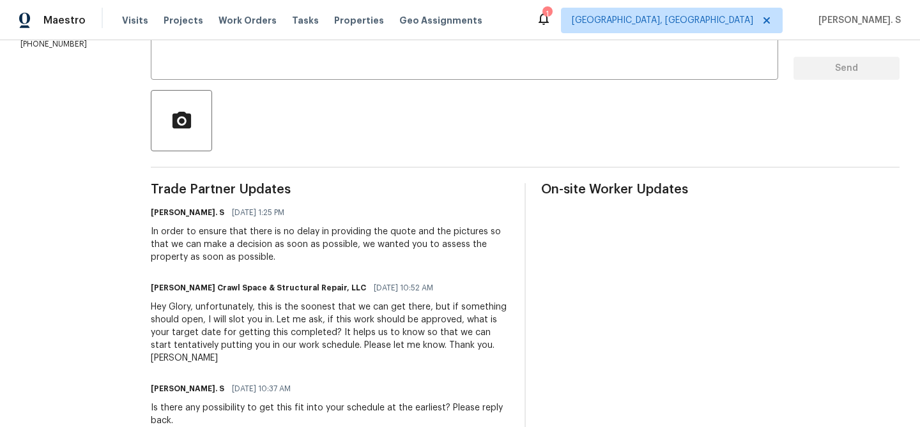
drag, startPoint x: 164, startPoint y: 233, endPoint x: 257, endPoint y: 250, distance: 95.0
click at [257, 250] on div "In order to ensure that there is no delay in providing the quote and the pictur…" at bounding box center [330, 245] width 358 height 38
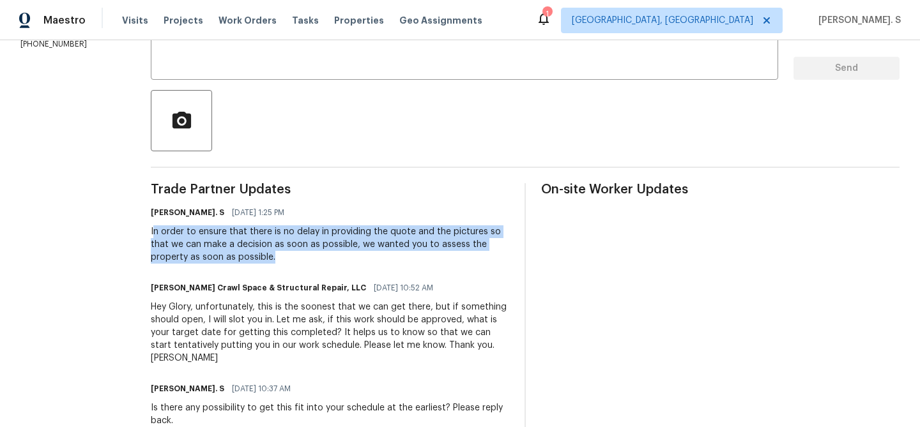
drag, startPoint x: 291, startPoint y: 260, endPoint x: 167, endPoint y: 232, distance: 127.7
click at [167, 232] on div "In order to ensure that there is no delay in providing the quote and the pictur…" at bounding box center [330, 245] width 358 height 38
copy div "n order to ensure that there is no delay in providing the quote and the picture…"
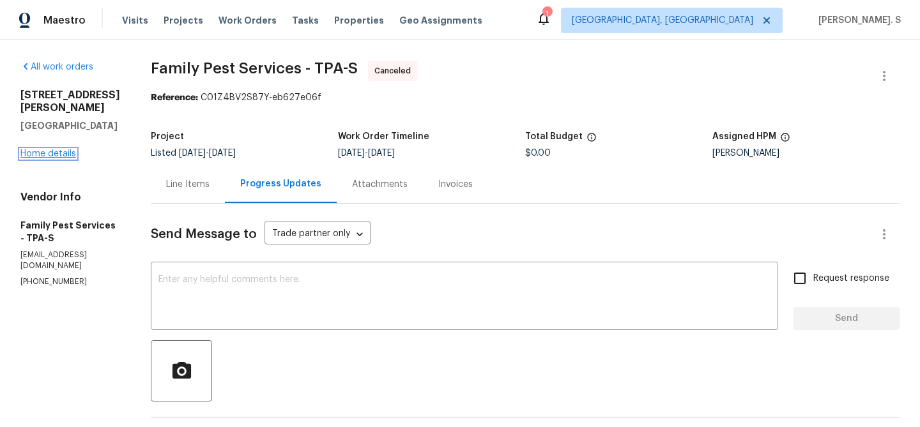
click at [42, 150] on link "Home details" at bounding box center [48, 154] width 56 height 9
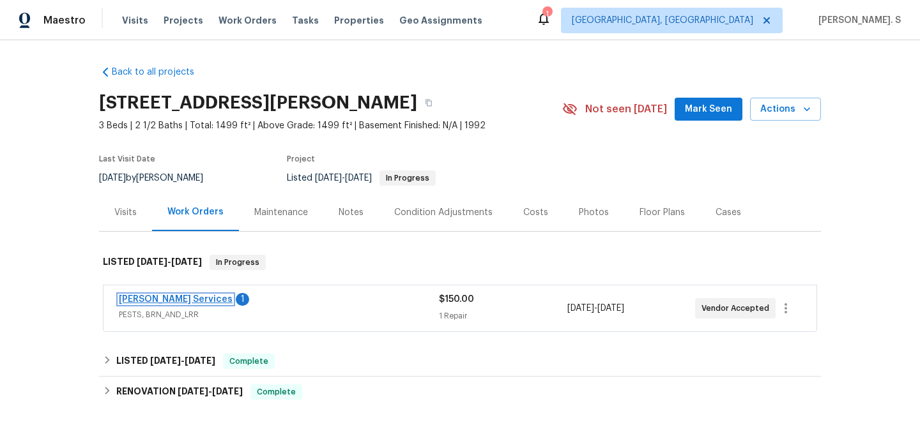
click at [177, 300] on link "Massey Services" at bounding box center [176, 299] width 114 height 9
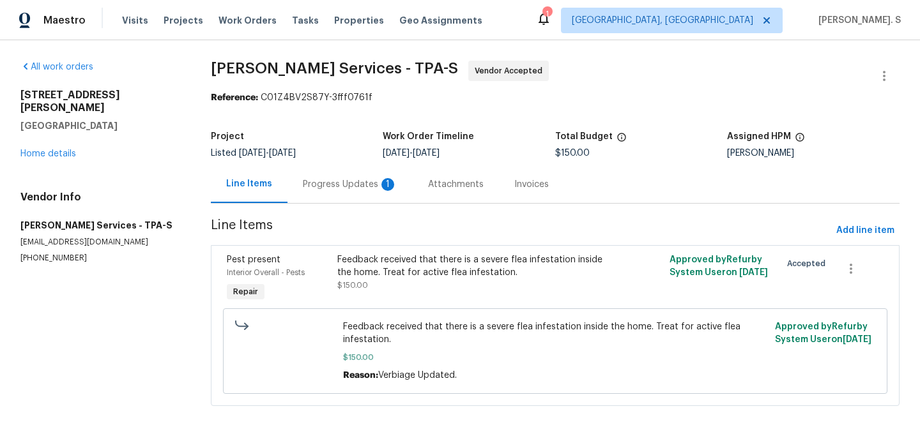
click at [337, 199] on div "Progress Updates 1" at bounding box center [350, 184] width 125 height 38
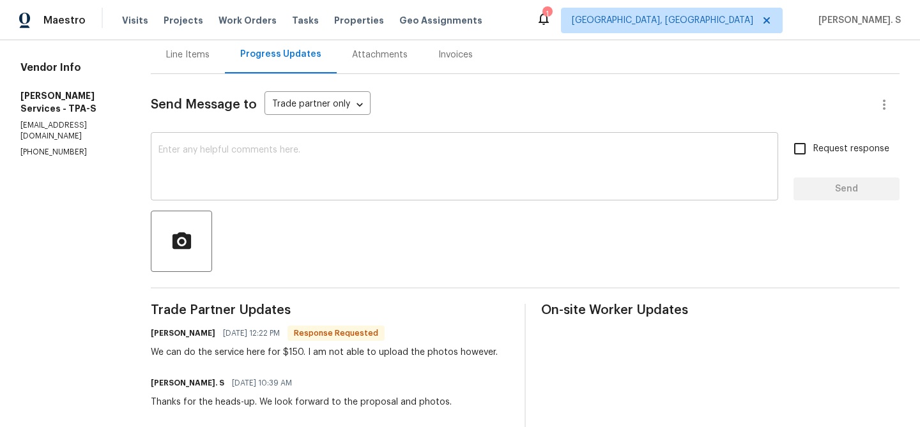
scroll to position [142, 0]
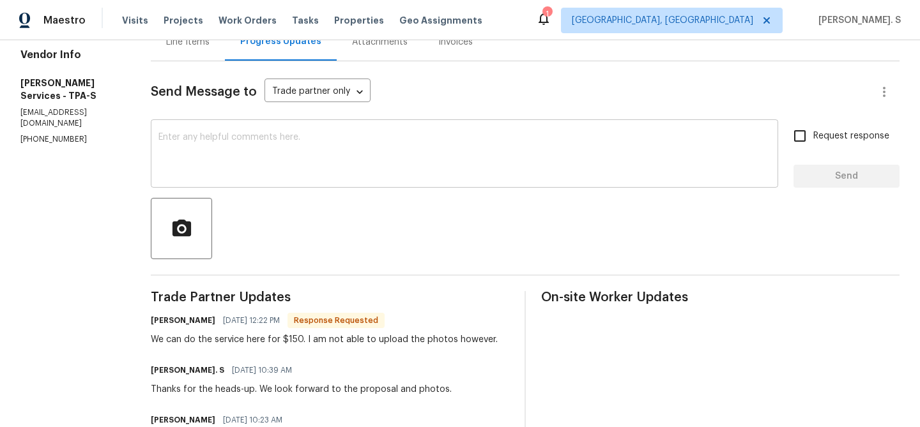
click at [284, 181] on div "x ​" at bounding box center [464, 155] width 627 height 65
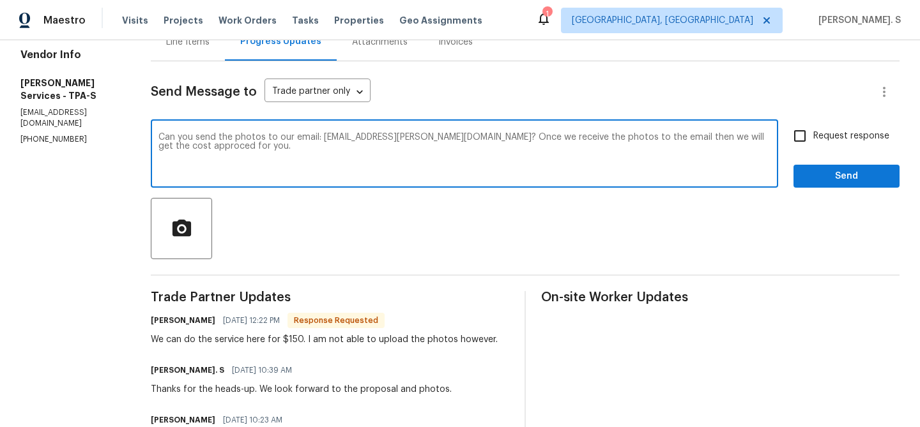
click at [229, 144] on textarea "Can you send the photos to our email: glory.joyce@opendoor.com? Once we receive…" at bounding box center [464, 155] width 612 height 45
click at [230, 346] on div "We can do the service here for $150. I am not able to upload the photos however." at bounding box center [324, 340] width 347 height 13
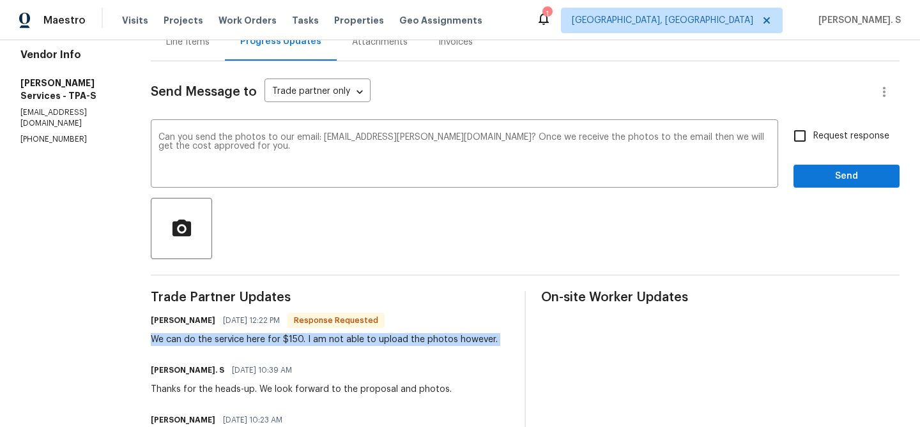
click at [230, 346] on div "We can do the service here for $150. I am not able to upload the photos however." at bounding box center [324, 340] width 347 height 13
copy div "We can do the service here for $150. I am not able to upload the photos however."
click at [0, 0] on div "in" at bounding box center [0, 0] width 0 height 0
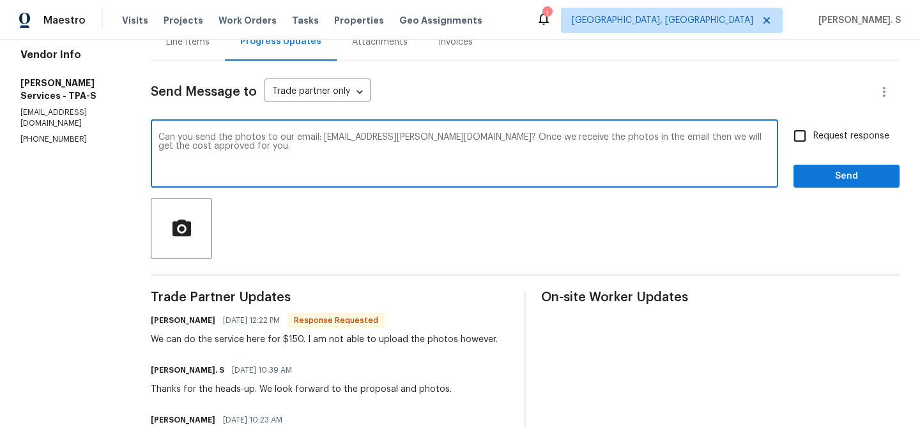
click at [0, 0] on div "Add Punctuation e m a i l ," at bounding box center [0, 0] width 0 height 0
type textarea "Can you send the photos to our email: glory.joyce@opendoor.com? Once we receive…"
click at [840, 140] on span "Request response" at bounding box center [851, 136] width 76 height 13
click at [813, 140] on input "Request response" at bounding box center [800, 136] width 27 height 27
checkbox input "true"
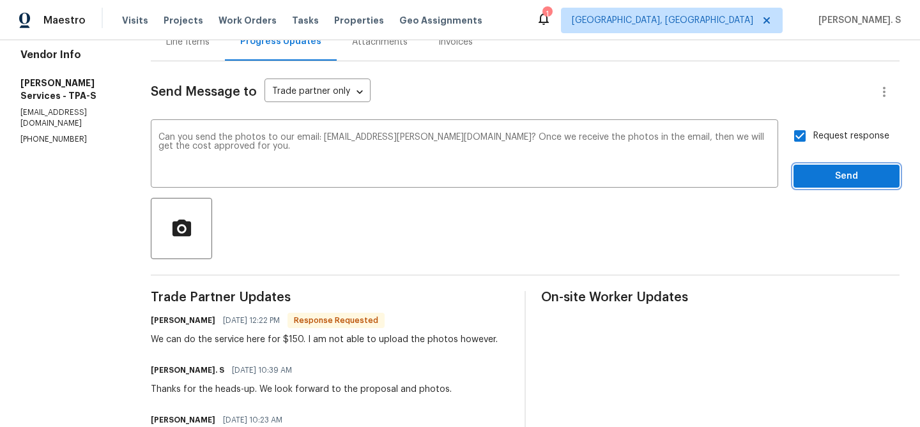
click at [822, 176] on span "Send" at bounding box center [847, 177] width 86 height 16
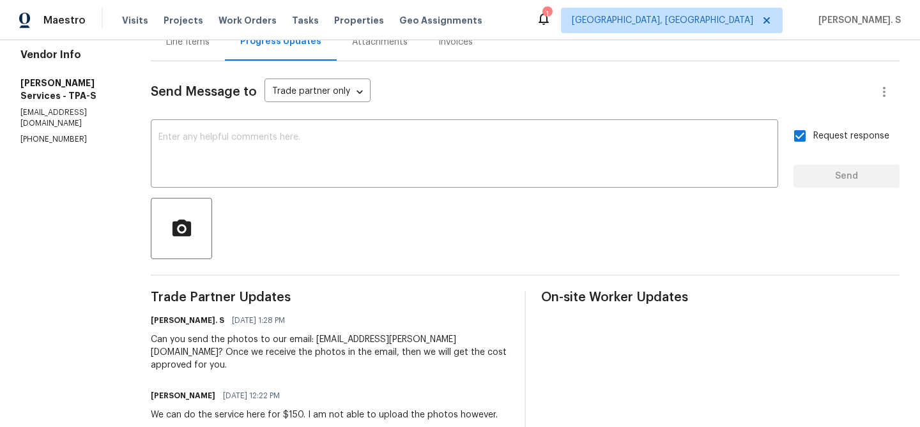
click at [202, 50] on div "Line Items" at bounding box center [188, 42] width 74 height 38
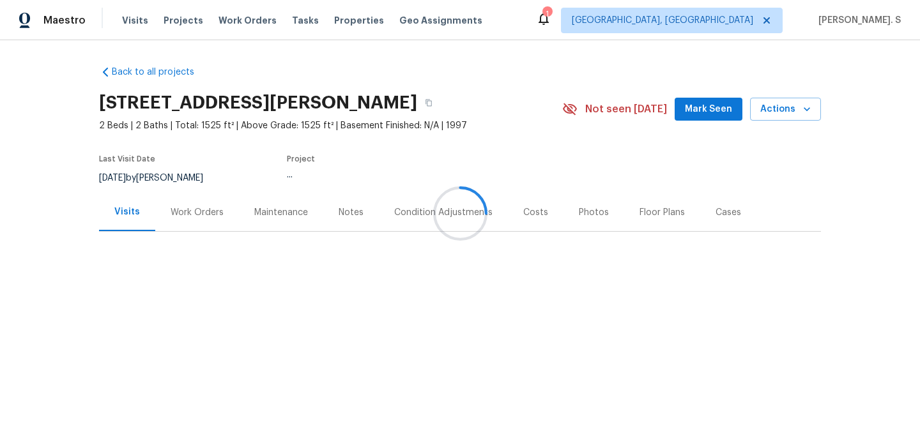
click at [243, 205] on div at bounding box center [460, 213] width 920 height 427
click at [196, 204] on div at bounding box center [460, 213] width 920 height 427
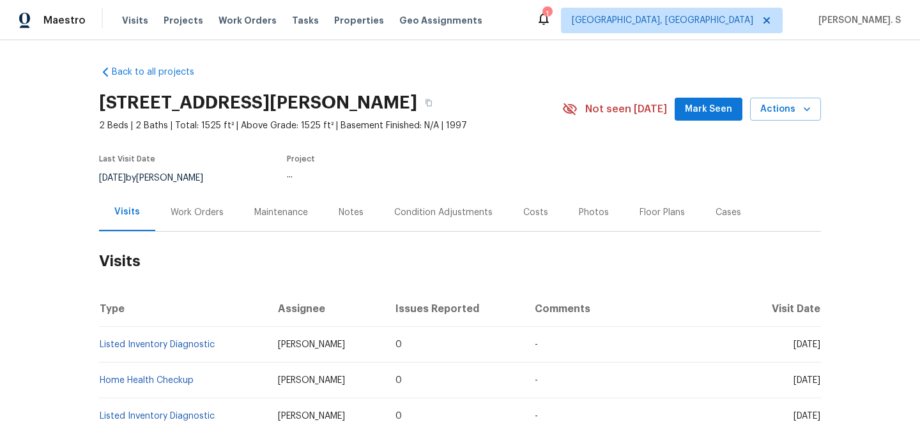
click at [196, 204] on div "Work Orders" at bounding box center [197, 213] width 84 height 38
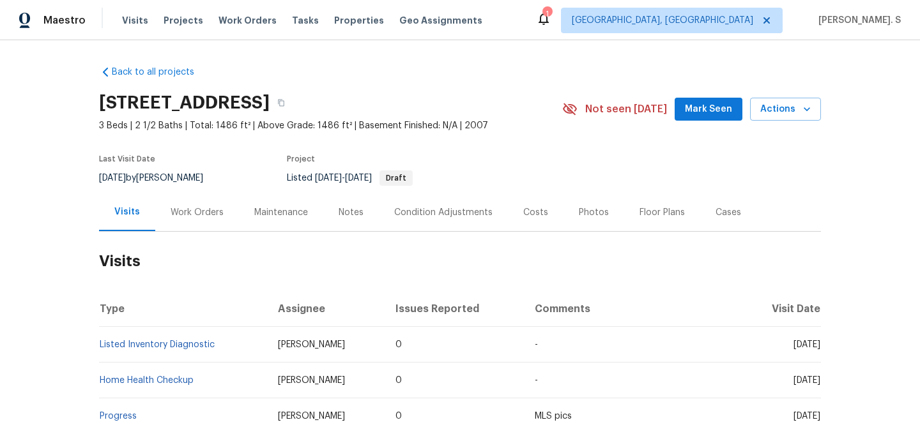
click at [155, 213] on div "Work Orders" at bounding box center [197, 213] width 84 height 38
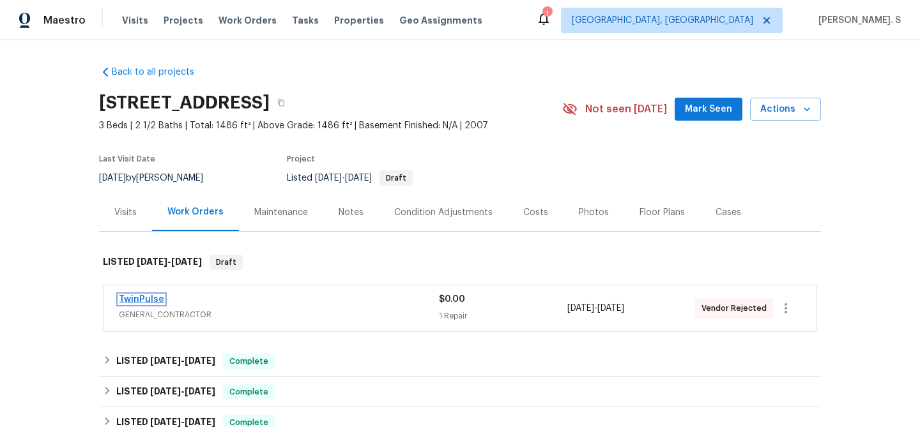
click at [153, 295] on link "TwinPulse" at bounding box center [141, 299] width 45 height 9
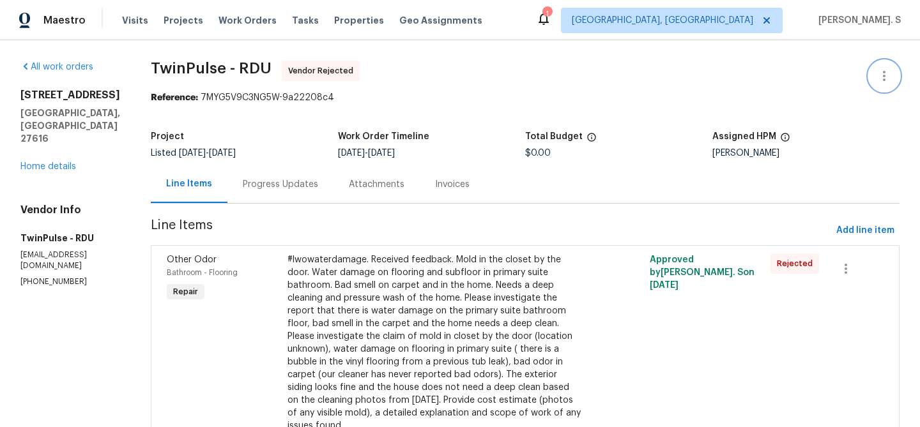
click at [880, 65] on button "button" at bounding box center [884, 76] width 31 height 31
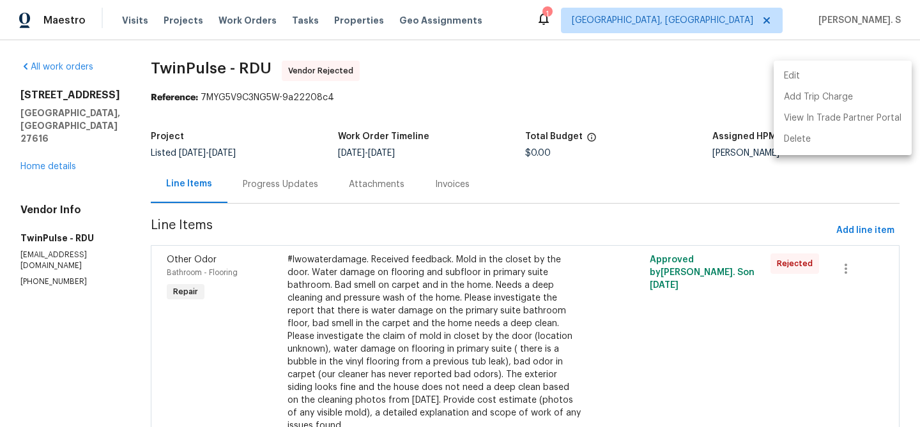
click at [821, 72] on li "Edit" at bounding box center [843, 76] width 138 height 21
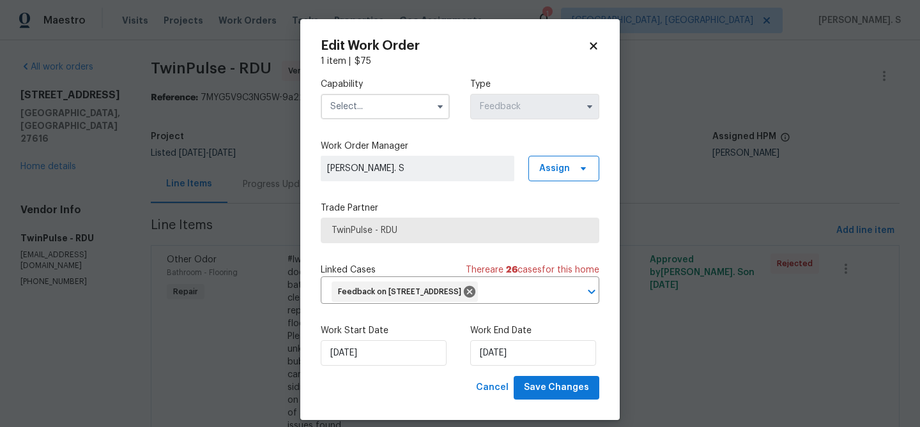
click at [426, 84] on label "Capability" at bounding box center [385, 84] width 129 height 13
click at [408, 104] on input "text" at bounding box center [385, 107] width 129 height 26
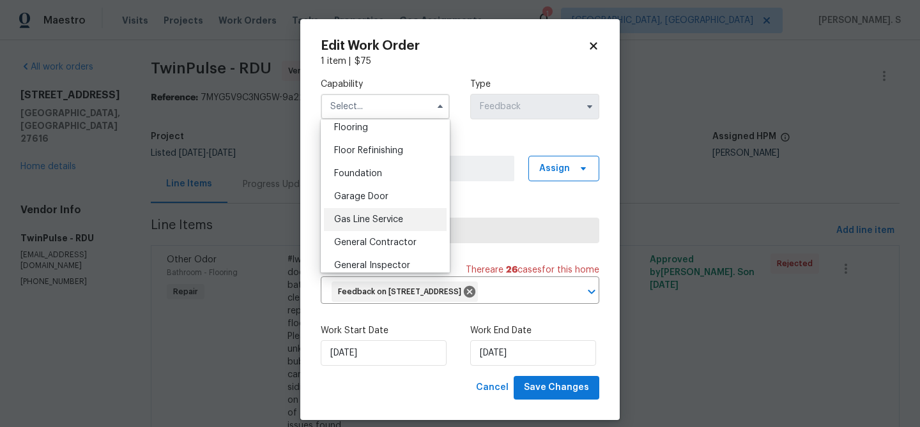
scroll to position [510, 0]
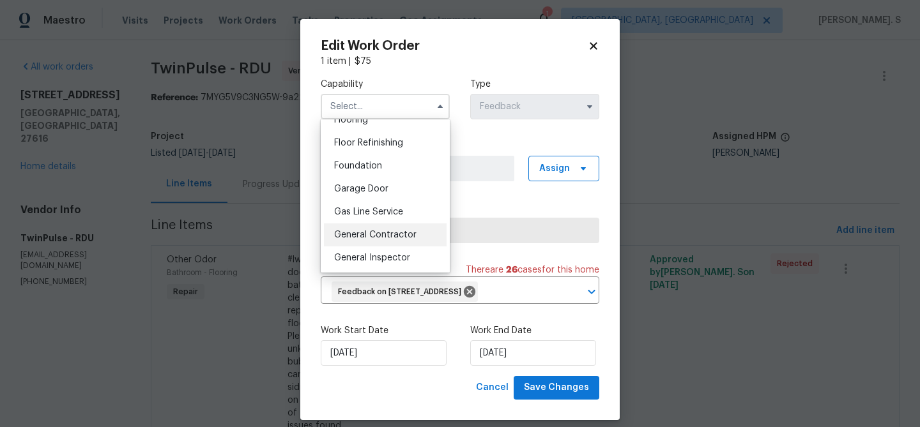
click at [356, 232] on span "General Contractor" at bounding box center [375, 235] width 82 height 9
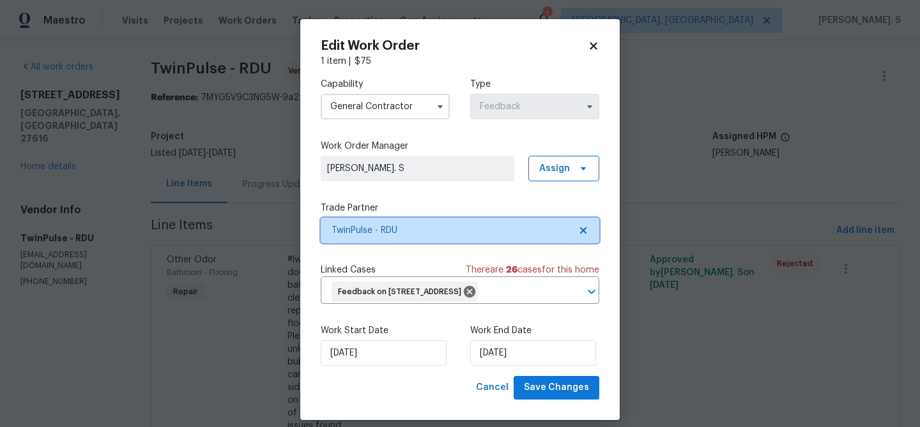
click at [587, 229] on icon at bounding box center [583, 231] width 10 height 10
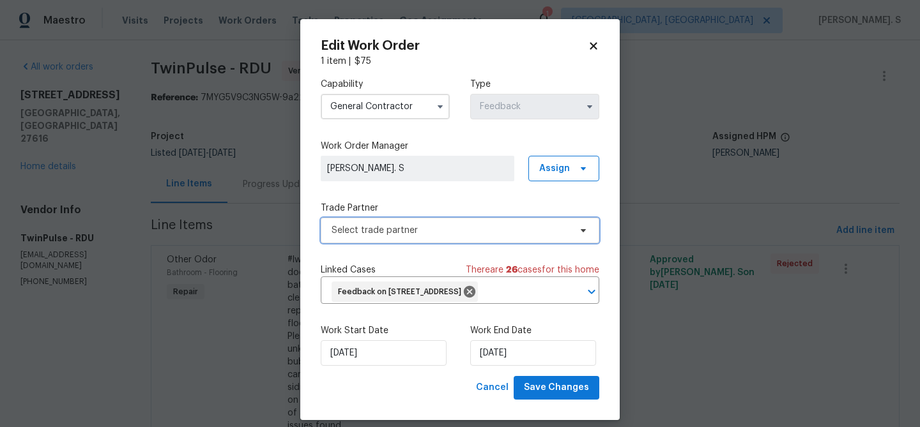
click at [587, 229] on icon at bounding box center [583, 231] width 10 height 10
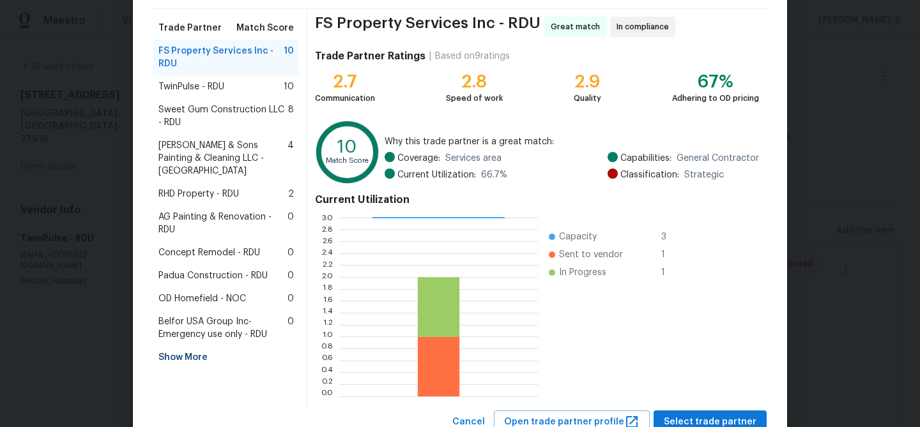
scroll to position [136, 0]
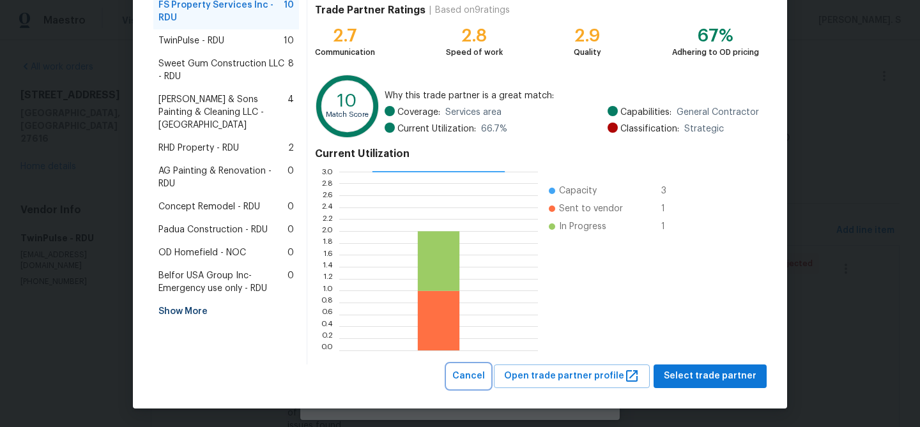
click at [488, 384] on button "Cancel" at bounding box center [468, 377] width 43 height 24
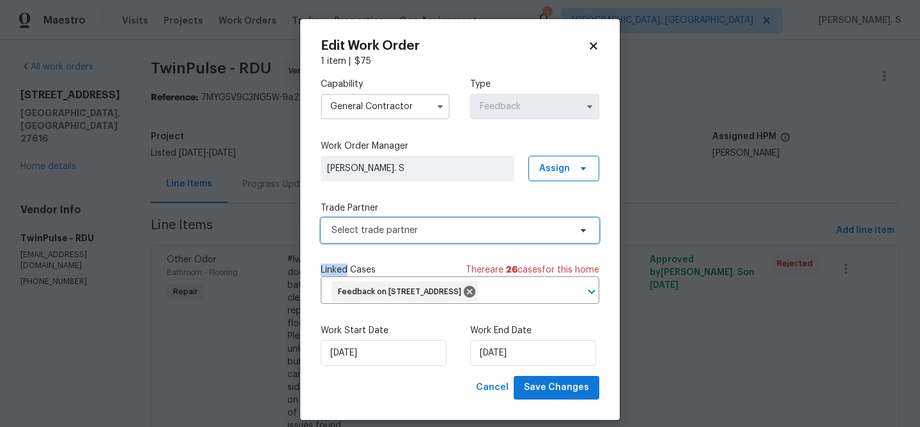
scroll to position [0, 0]
click at [396, 102] on input "General Contractor" at bounding box center [385, 107] width 129 height 26
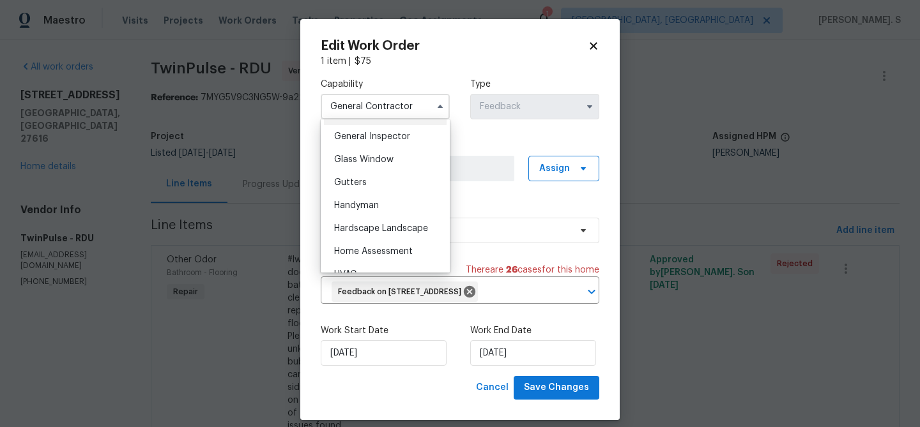
scroll to position [635, 0]
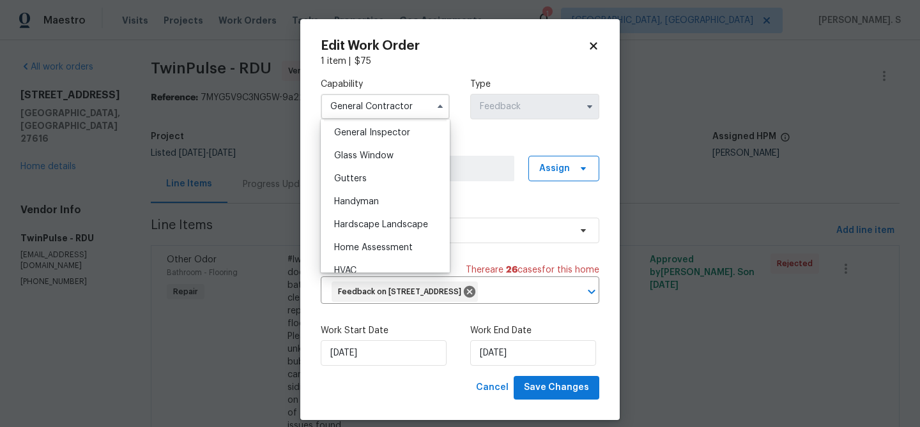
click at [381, 213] on div "Hardscape Landscape" at bounding box center [385, 224] width 123 height 23
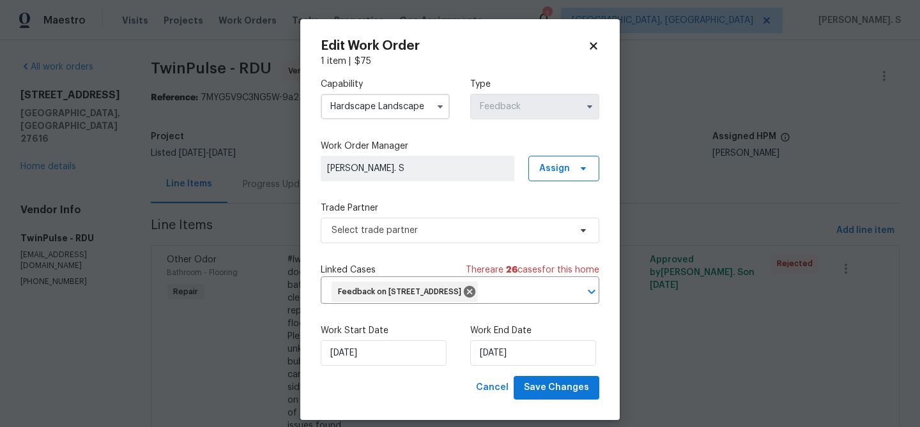
click at [374, 95] on input "Hardscape Landscape" at bounding box center [385, 107] width 129 height 26
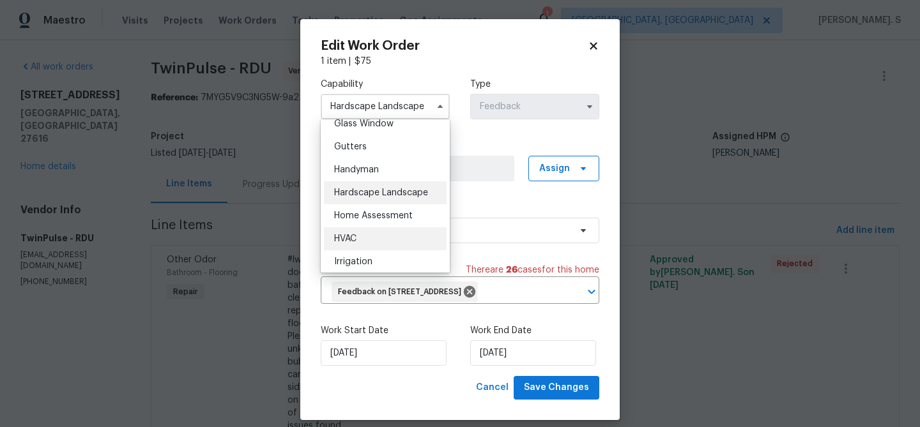
scroll to position [695, 0]
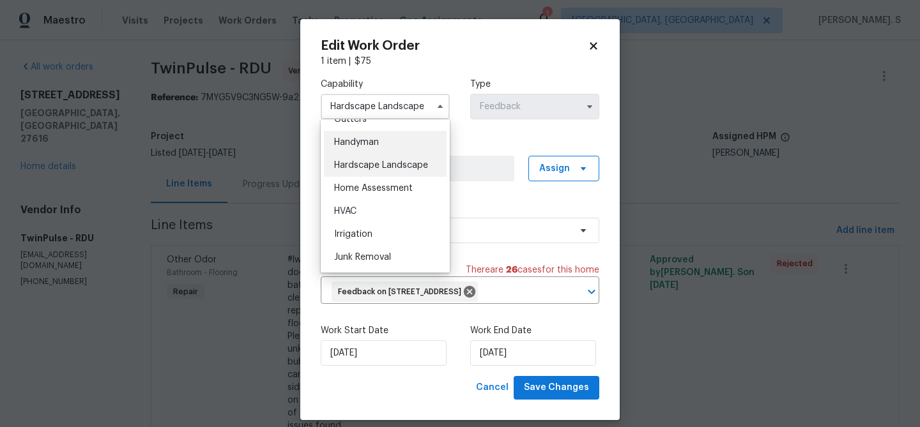
click at [374, 141] on span "Handyman" at bounding box center [356, 142] width 45 height 9
type input "Handyman"
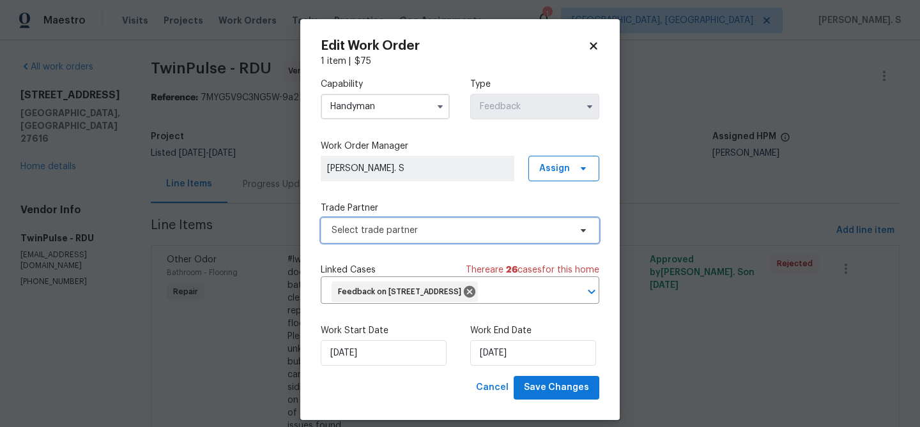
click at [454, 230] on span "Select trade partner" at bounding box center [451, 230] width 238 height 13
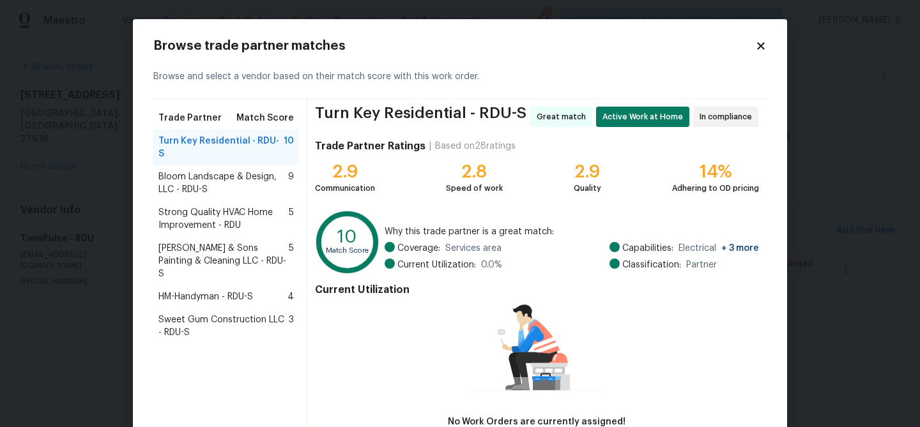
click at [258, 171] on span "Bloom Landscape & Design, LLC - RDU-S" at bounding box center [223, 184] width 130 height 26
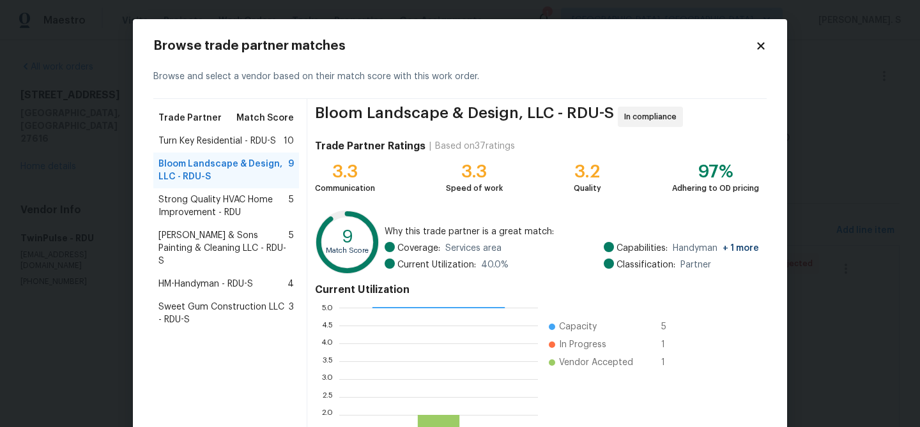
scroll to position [136, 0]
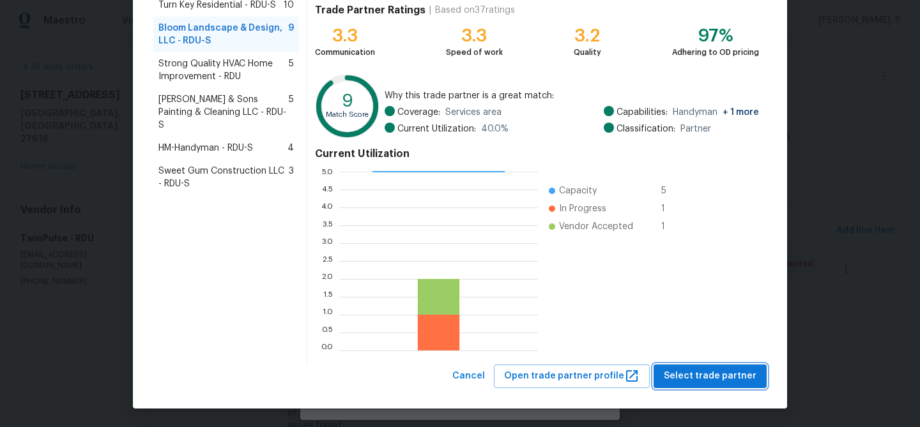
click at [747, 381] on span "Select trade partner" at bounding box center [710, 377] width 93 height 16
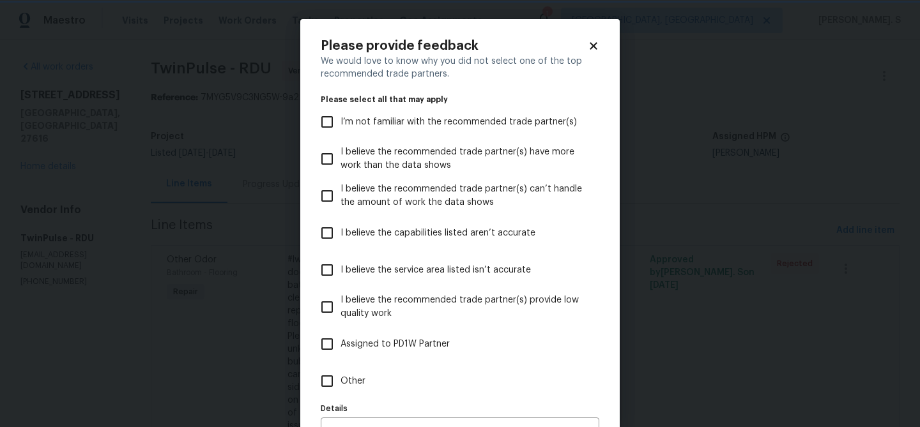
scroll to position [0, 0]
click at [414, 368] on label "Other" at bounding box center [451, 381] width 275 height 37
click at [341, 368] on input "Other" at bounding box center [327, 381] width 27 height 27
checkbox input "true"
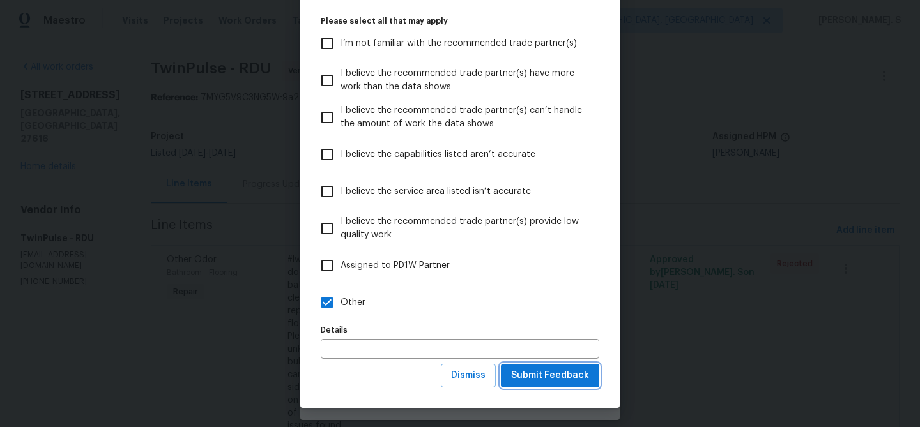
click at [580, 375] on span "Submit Feedback" at bounding box center [550, 376] width 78 height 16
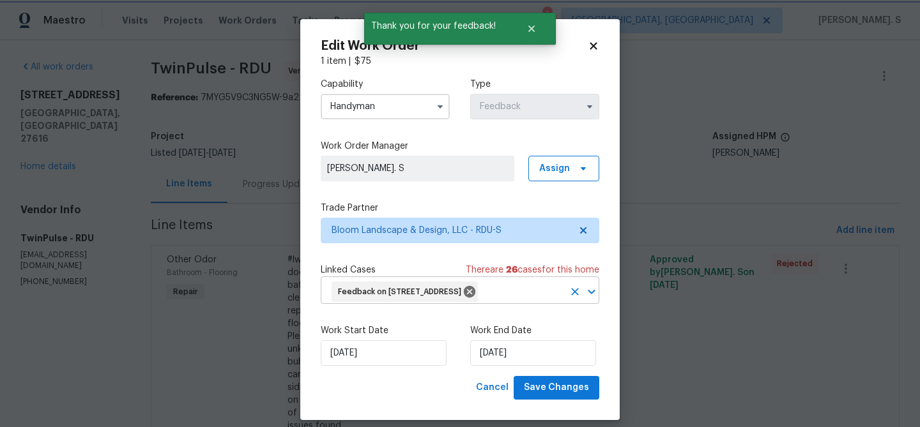
scroll to position [0, 0]
click at [564, 397] on button "Save Changes" at bounding box center [557, 388] width 86 height 24
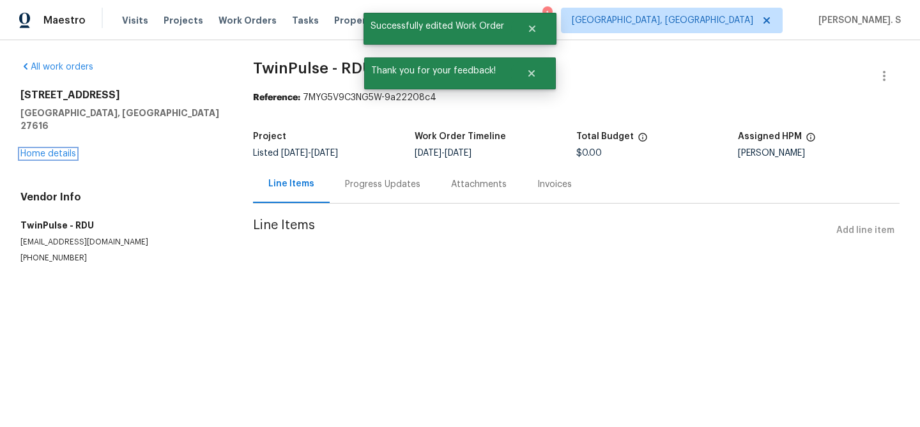
click at [44, 150] on link "Home details" at bounding box center [48, 154] width 56 height 9
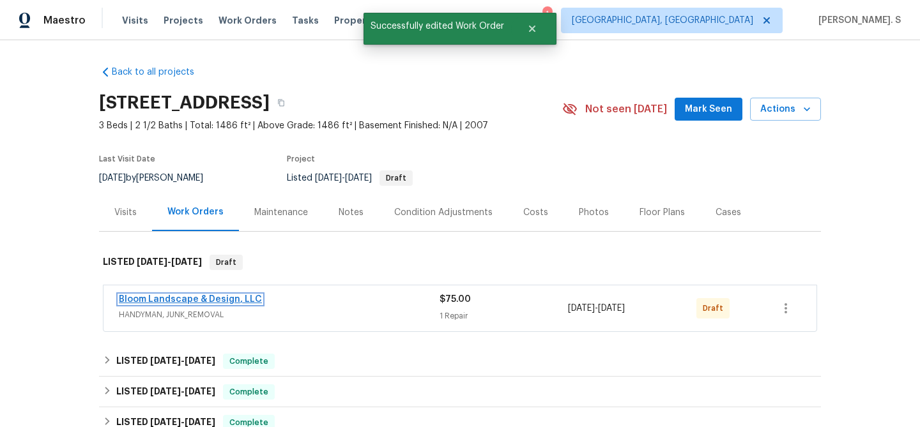
click at [156, 297] on link "Bloom Landscape & Design, LLC" at bounding box center [190, 299] width 143 height 9
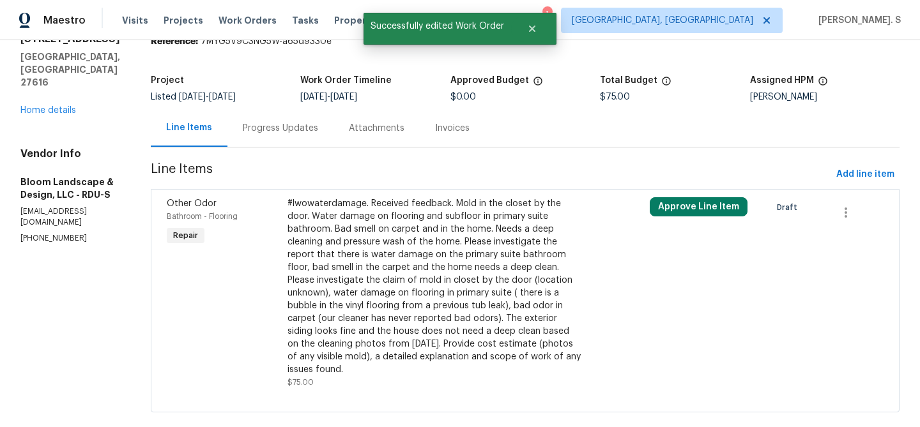
scroll to position [77, 0]
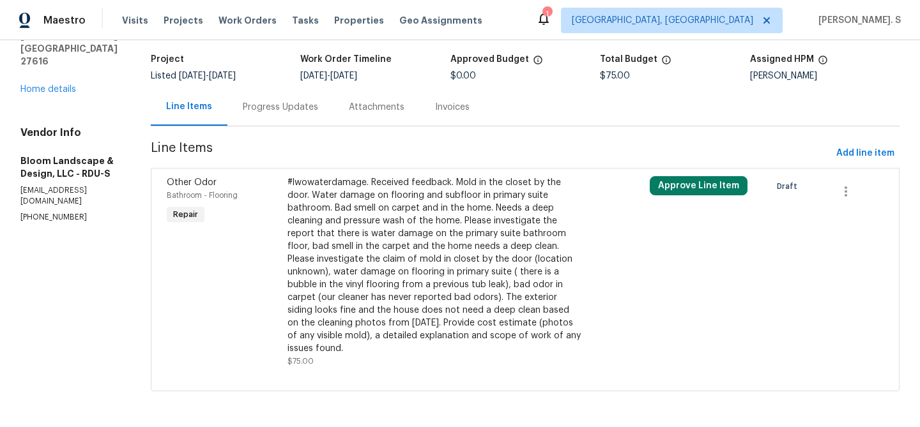
click at [355, 283] on div "#lwowaterdamage. Received feedback. Mold in the closet by the door. Water damag…" at bounding box center [435, 265] width 295 height 179
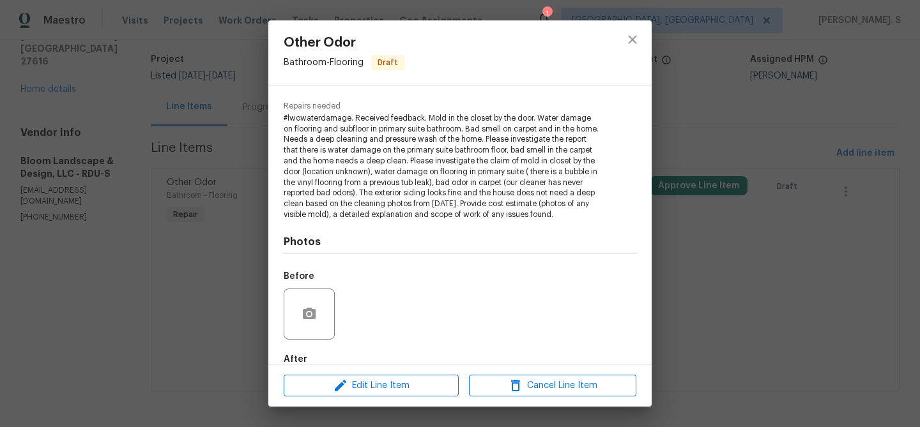
scroll to position [146, 0]
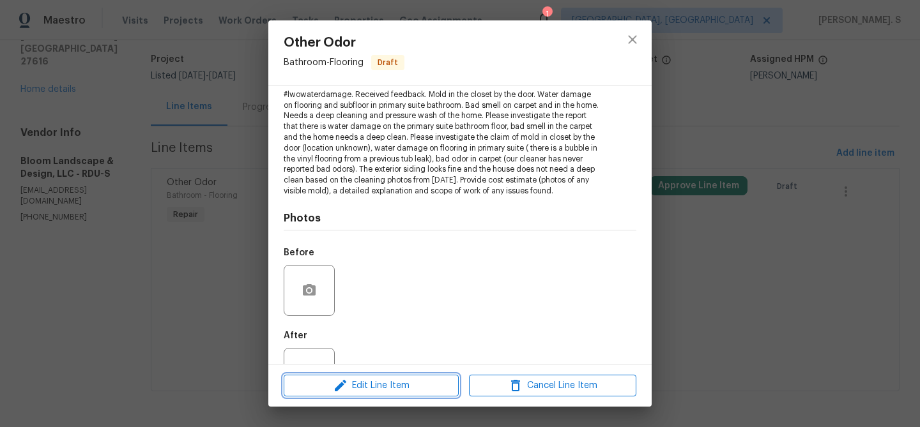
click at [355, 380] on span "Edit Line Item" at bounding box center [371, 386] width 167 height 16
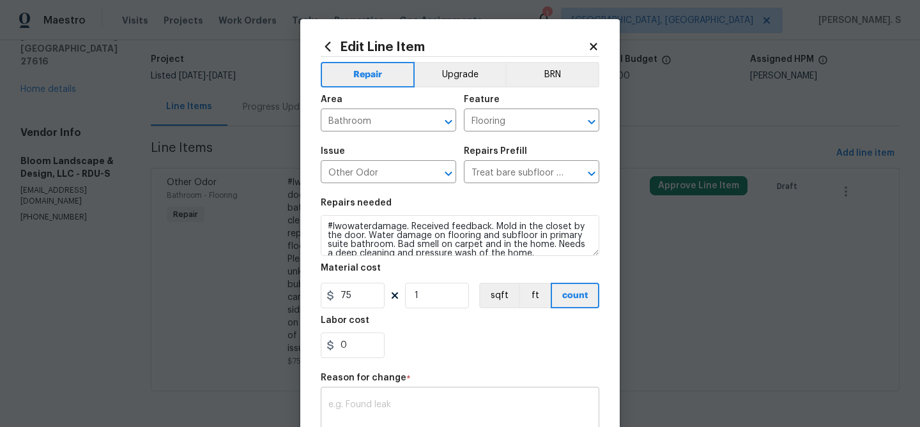
click at [358, 394] on div "x ​" at bounding box center [460, 413] width 279 height 47
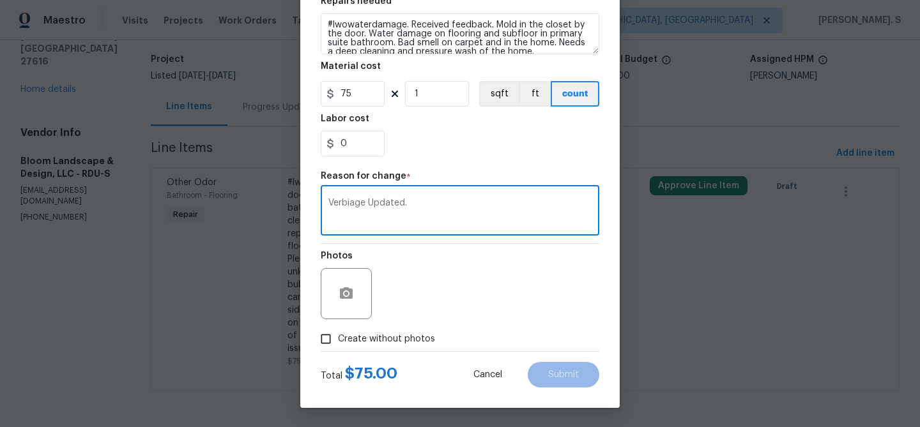
type textarea "Verbiage Updated."
click at [355, 334] on span "Create without photos" at bounding box center [386, 339] width 97 height 13
click at [338, 334] on input "Create without photos" at bounding box center [326, 339] width 24 height 24
checkbox input "true"
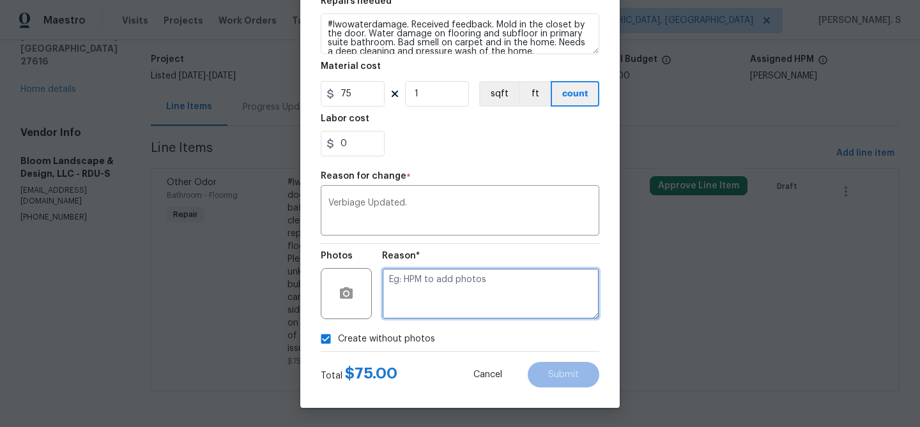
click at [472, 299] on textarea at bounding box center [490, 293] width 217 height 51
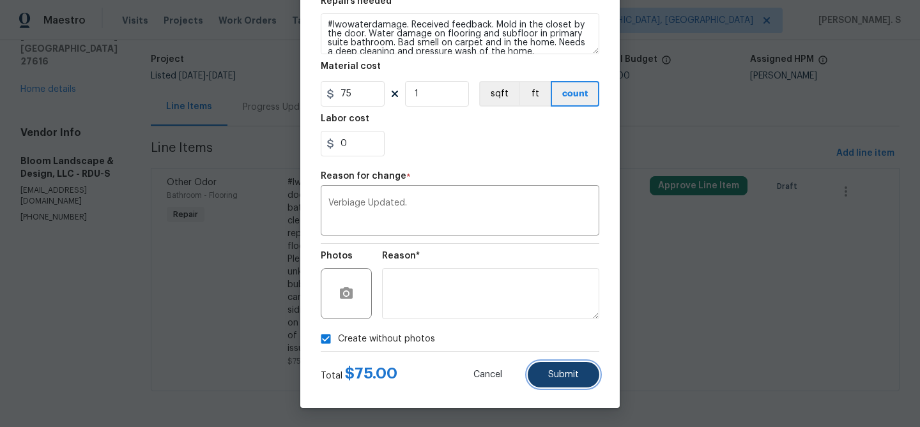
click at [576, 383] on button "Submit" at bounding box center [564, 375] width 72 height 26
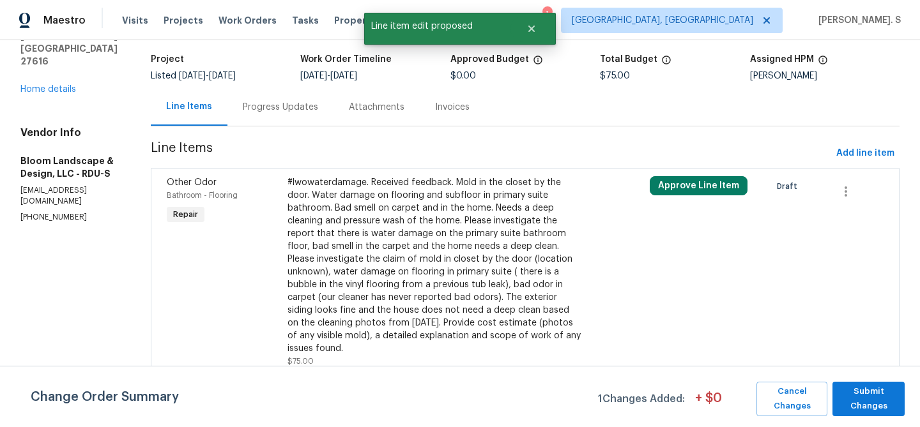
scroll to position [0, 0]
click at [855, 386] on span "Submit Changes" at bounding box center [868, 399] width 59 height 29
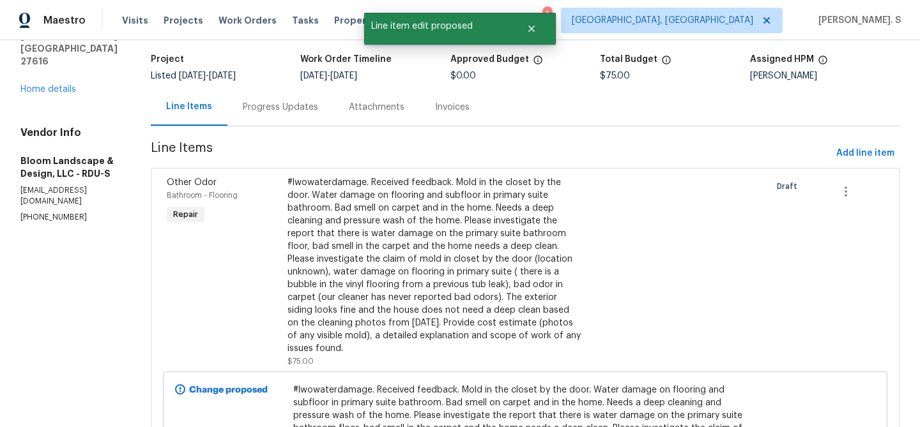
click at [295, 109] on div "Progress Updates" at bounding box center [280, 107] width 75 height 13
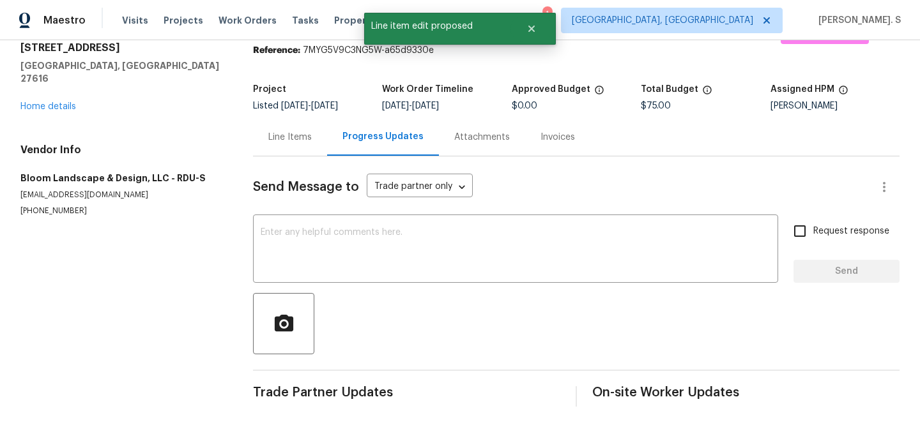
scroll to position [47, 0]
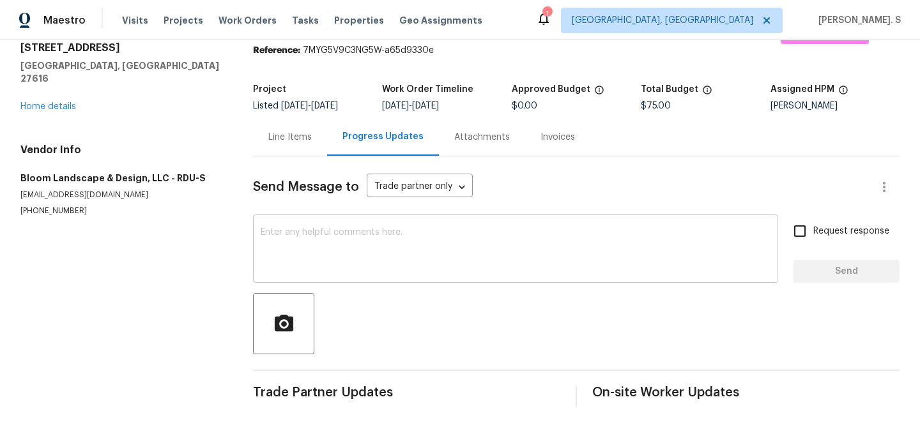
click at [427, 265] on textarea at bounding box center [516, 250] width 510 height 45
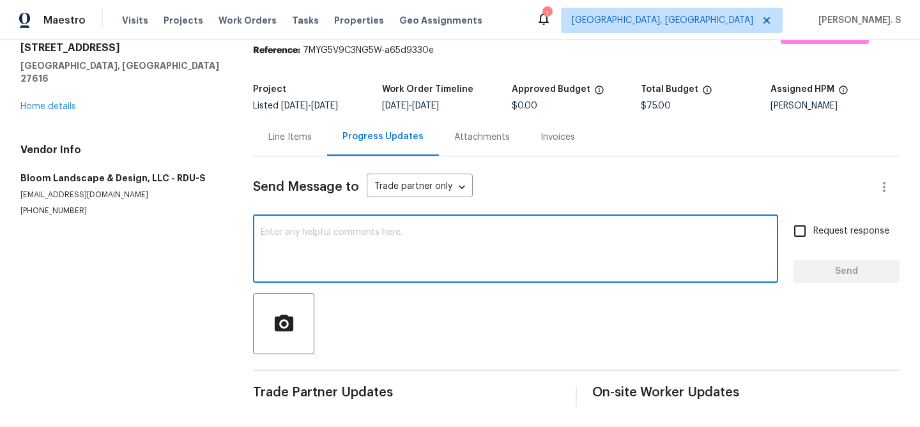
paste textarea "Hi this is Glory with Opendoor. I’m confirming you received the WO for the prop…"
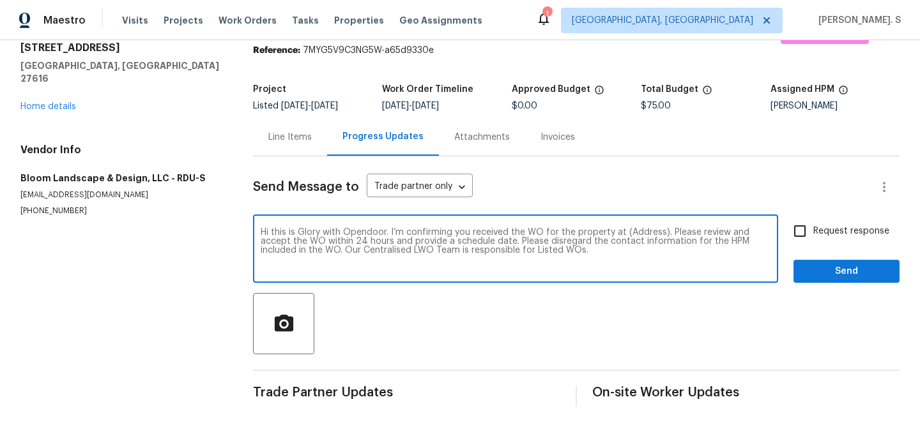
click at [636, 229] on textarea "Hi this is Glory with Opendoor. I’m confirming you received the WO for the prop…" at bounding box center [516, 250] width 510 height 45
paste textarea "4820 Landover Arbor Pl, Raleigh, NC 27616"
type textarea "Hi this is Glory with Opendoor. I’m confirming you received the WO for the prop…"
click at [859, 238] on label "Request response" at bounding box center [838, 231] width 103 height 27
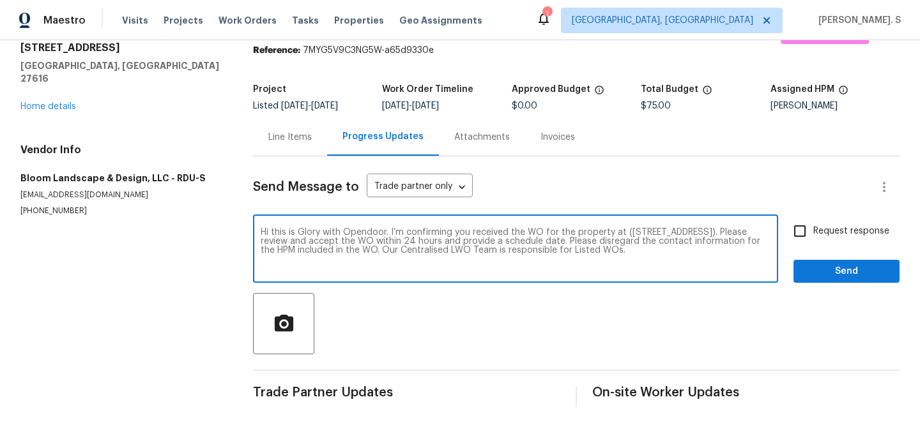
click at [813, 238] on input "Request response" at bounding box center [800, 231] width 27 height 27
checkbox input "true"
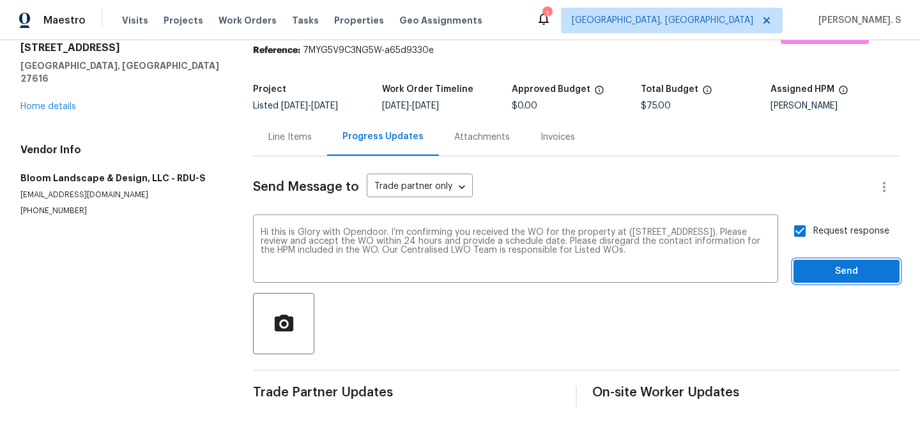
click at [856, 270] on span "Send" at bounding box center [847, 272] width 86 height 16
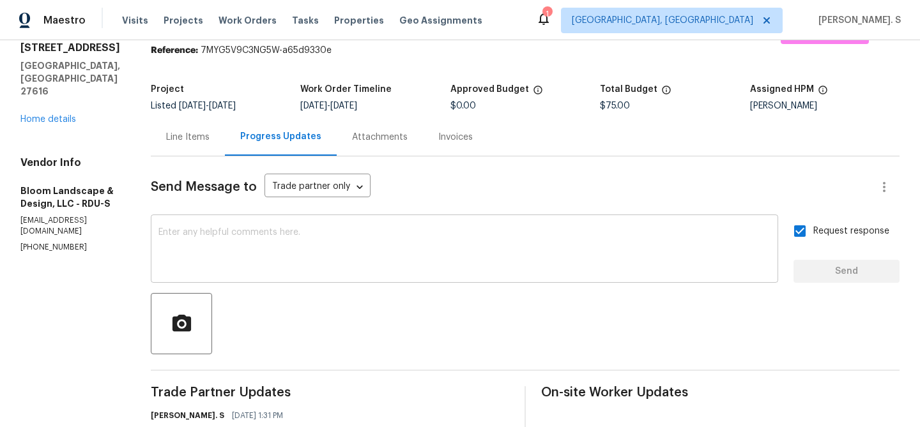
click at [439, 272] on textarea at bounding box center [464, 250] width 612 height 45
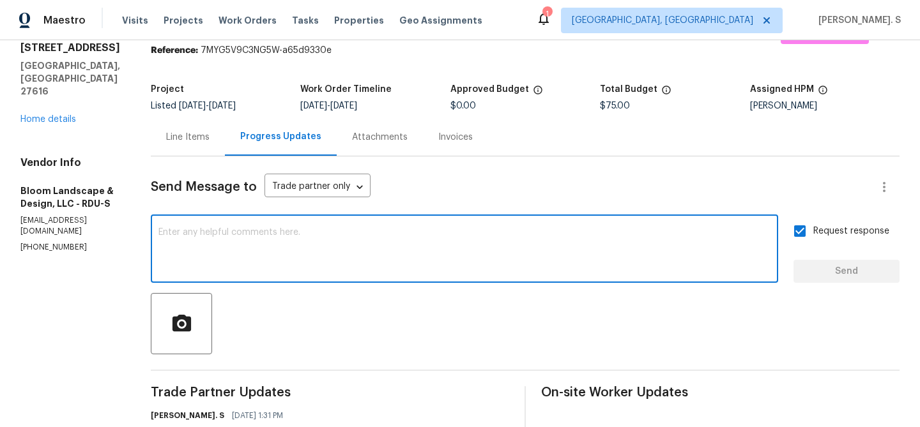
paste textarea "The Work Orders must include before-photos (both close-up and wide-angle) and a…"
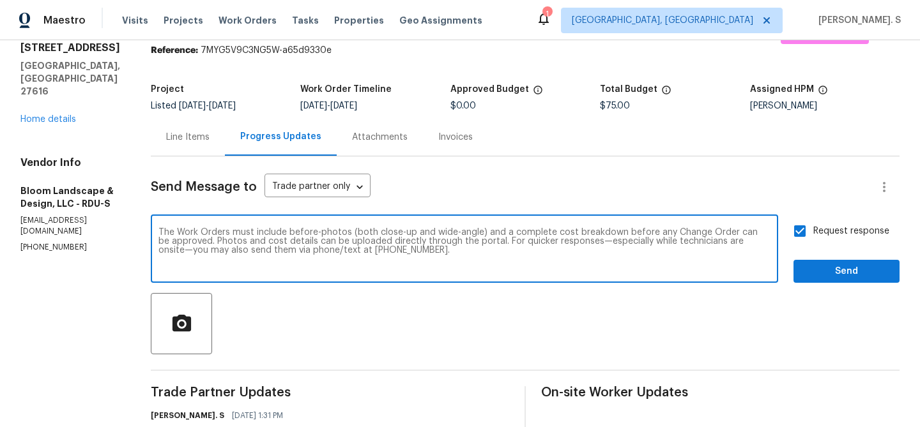
type textarea "The Work Orders must include before-photos (both close-up and wide-angle) and a…"
click at [860, 258] on div "Request response Send" at bounding box center [847, 250] width 106 height 65
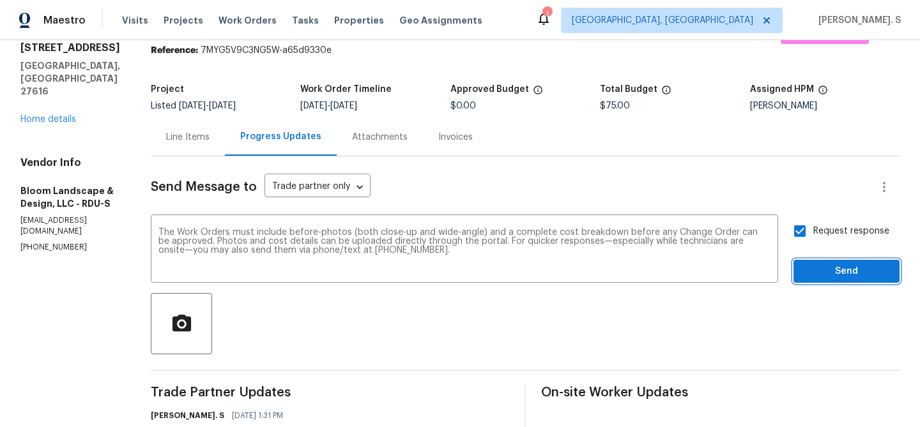
click at [849, 272] on span "Send" at bounding box center [847, 272] width 86 height 16
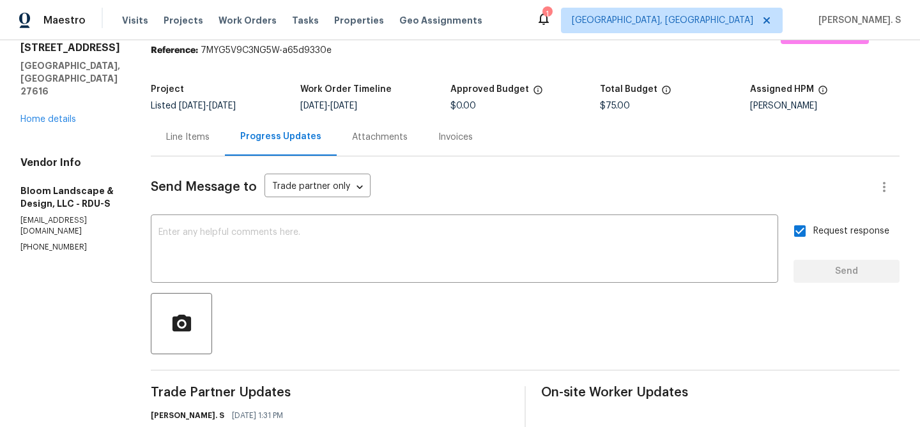
scroll to position [0, 0]
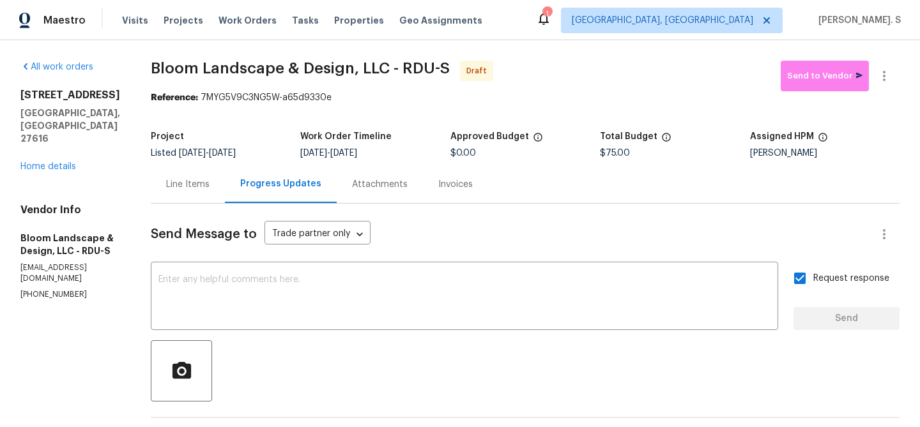
click at [223, 65] on span "Bloom Landscape & Design, LLC - RDU-S" at bounding box center [300, 68] width 299 height 15
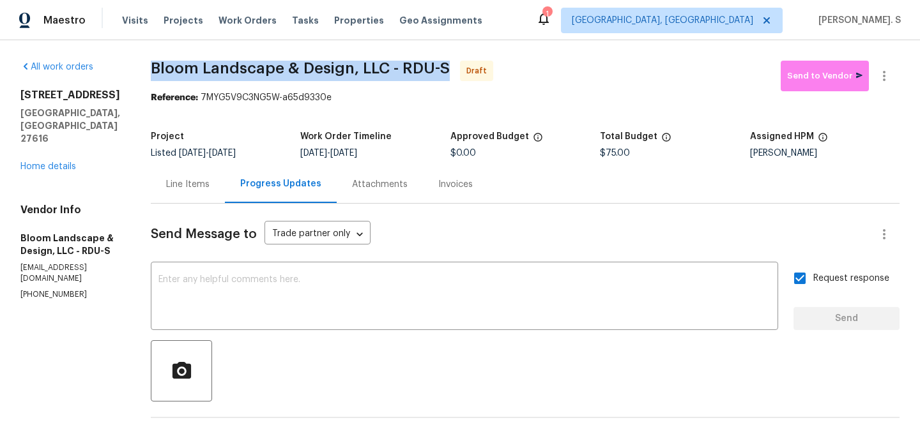
click at [223, 65] on span "Bloom Landscape & Design, LLC - RDU-S" at bounding box center [300, 68] width 299 height 15
copy span "Bloom Landscape & Design, LLC - RDU-S"
click at [893, 80] on button "button" at bounding box center [884, 76] width 31 height 31
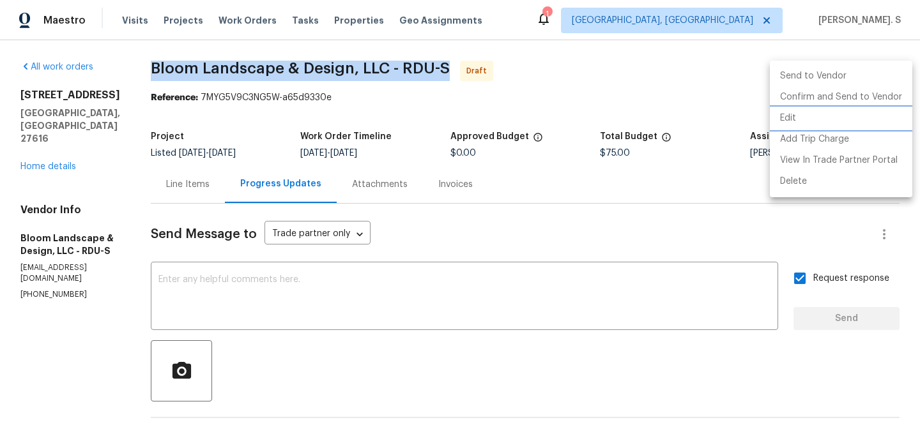
click at [813, 121] on li "Edit" at bounding box center [841, 118] width 142 height 21
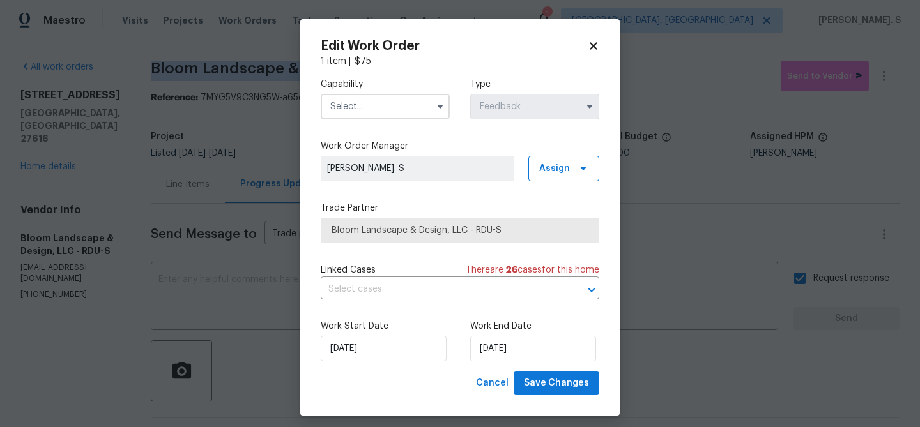
click at [347, 104] on input "text" at bounding box center [385, 107] width 129 height 26
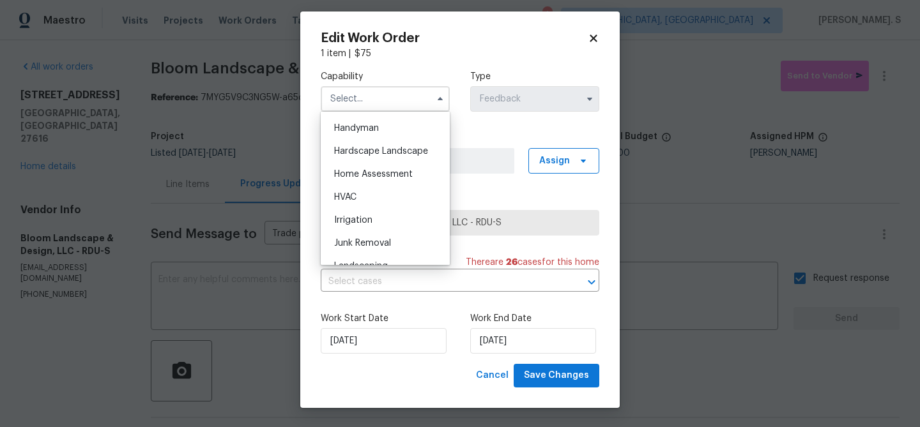
scroll to position [716, 0]
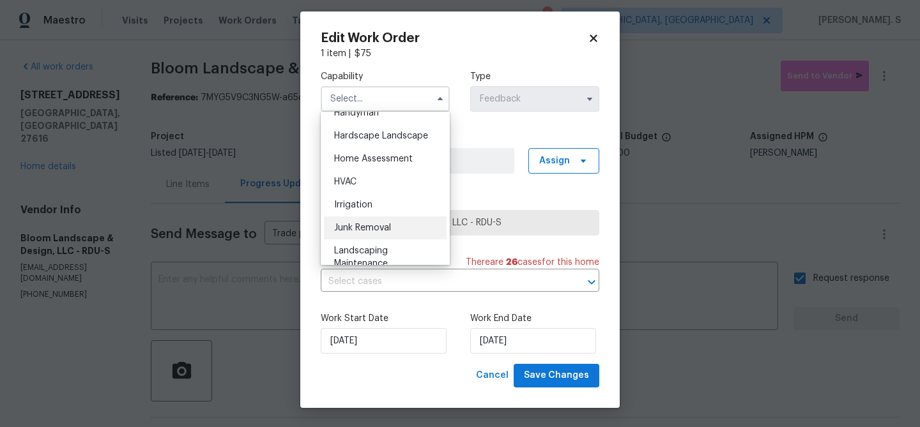
click at [358, 236] on div "Junk Removal" at bounding box center [385, 228] width 123 height 23
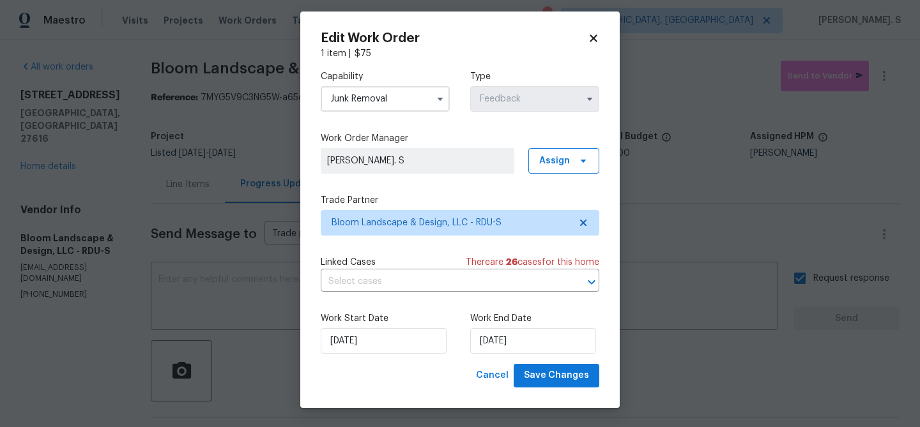
click at [354, 193] on div "Capability Junk Removal Type Feedback Work Order Manager Glory Joyce. S Assign …" at bounding box center [460, 212] width 279 height 304
click at [378, 119] on div "Capability Junk Removal Type Feedback" at bounding box center [460, 91] width 279 height 62
click at [380, 104] on input "Junk Removal" at bounding box center [385, 99] width 129 height 26
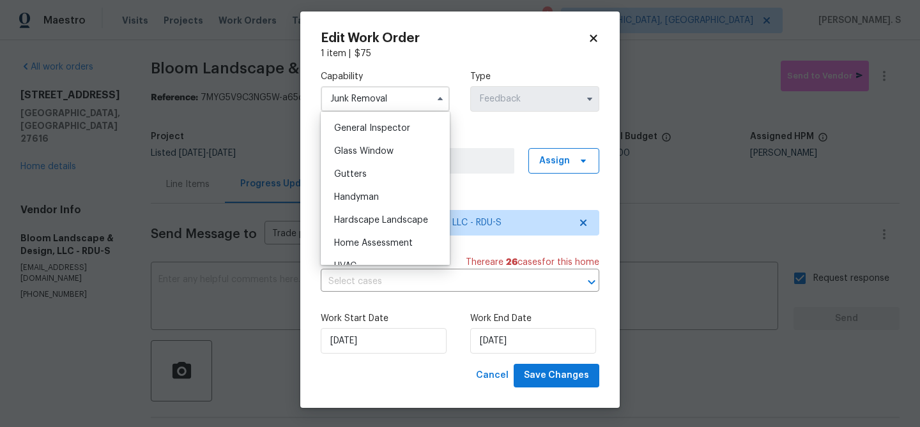
scroll to position [638, 0]
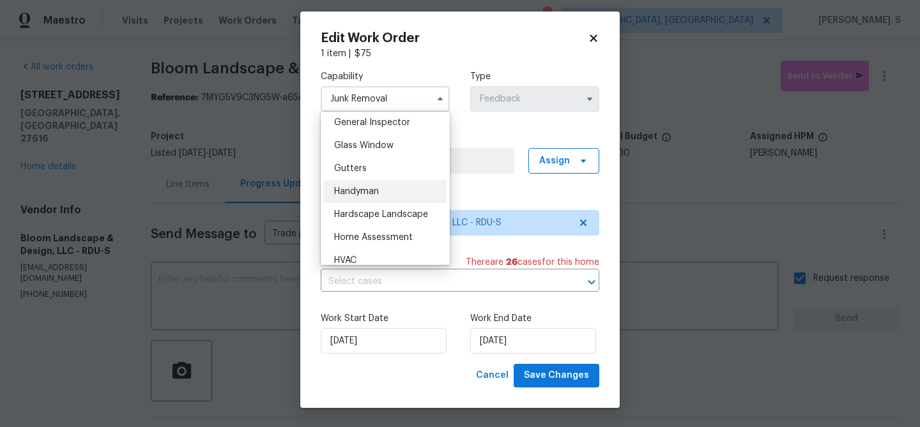
click at [377, 180] on div "Handyman" at bounding box center [385, 191] width 123 height 23
type input "Handyman"
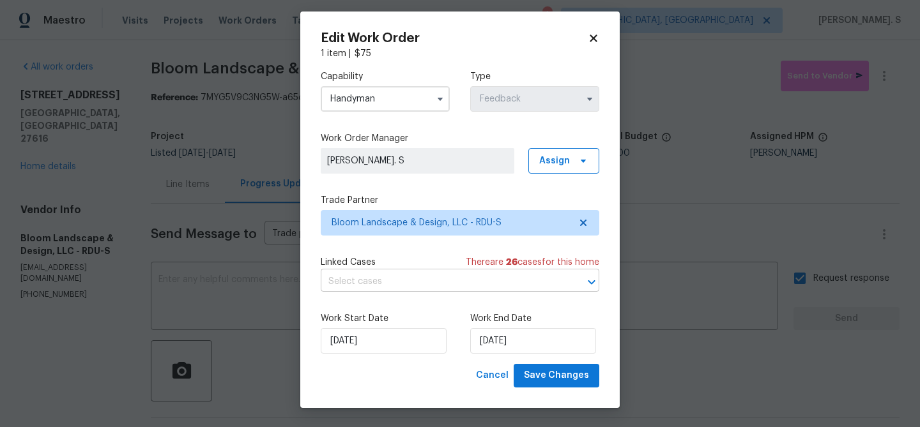
click at [380, 282] on input "text" at bounding box center [442, 282] width 243 height 20
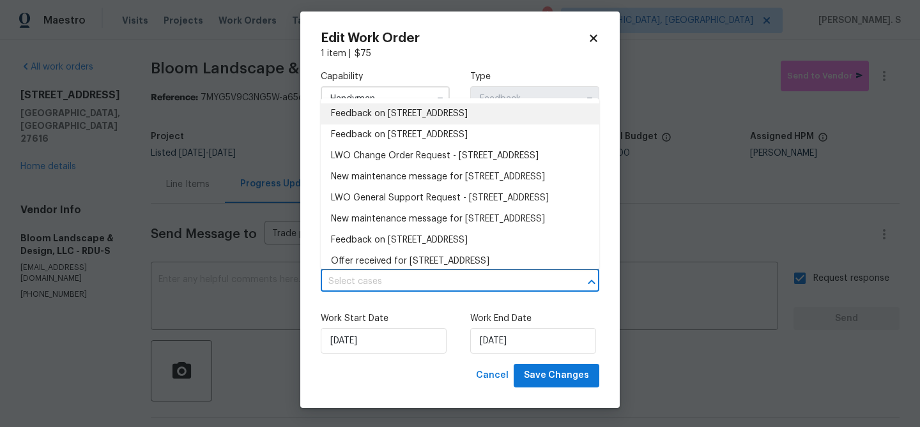
click at [375, 112] on li "Feedback on 4820 Landover Arbor Pl, Raleigh, NC 27616" at bounding box center [460, 114] width 279 height 21
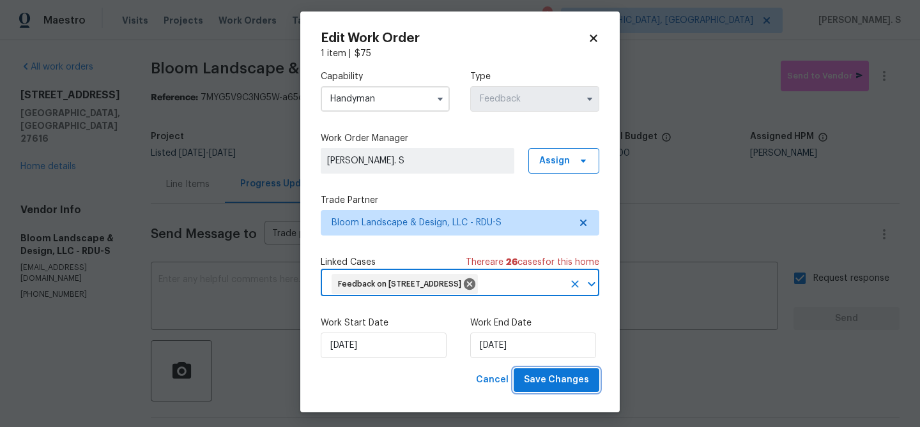
click at [567, 392] on button "Save Changes" at bounding box center [557, 381] width 86 height 24
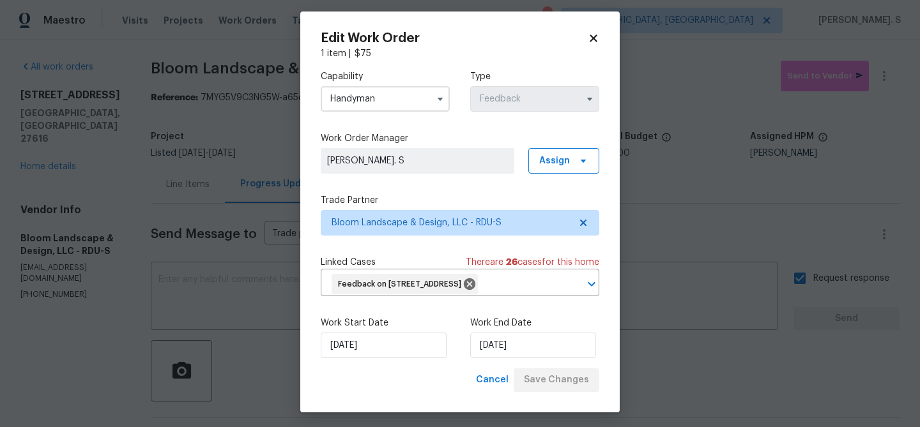
click at [885, 79] on body "Maestro Visits Projects Work Orders Tasks Properties Geo Assignments 1 Albuquer…" at bounding box center [460, 213] width 920 height 427
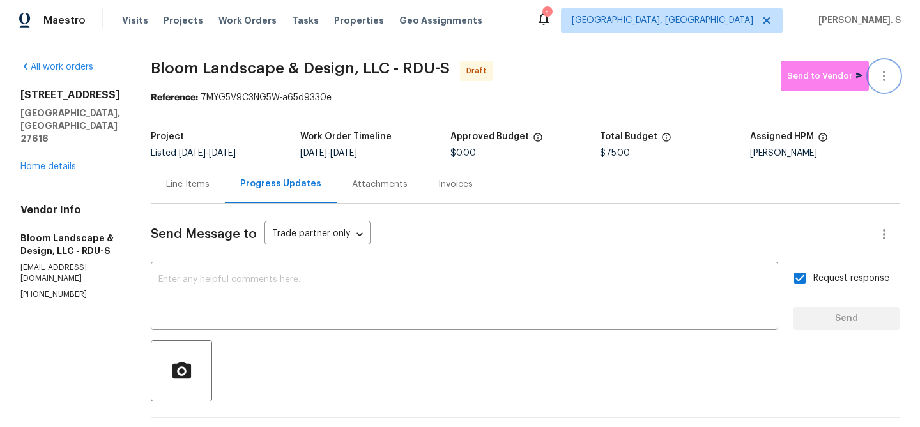
click at [885, 79] on icon "button" at bounding box center [884, 76] width 3 height 10
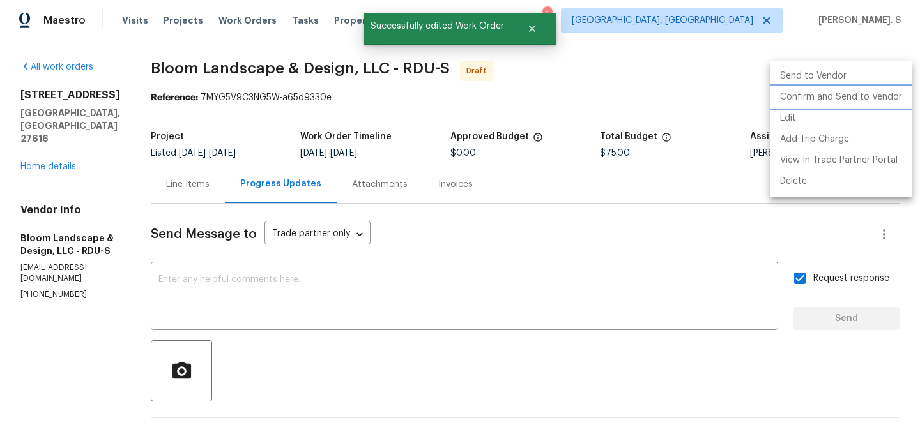
click at [874, 97] on li "Confirm and Send to Vendor" at bounding box center [841, 97] width 142 height 21
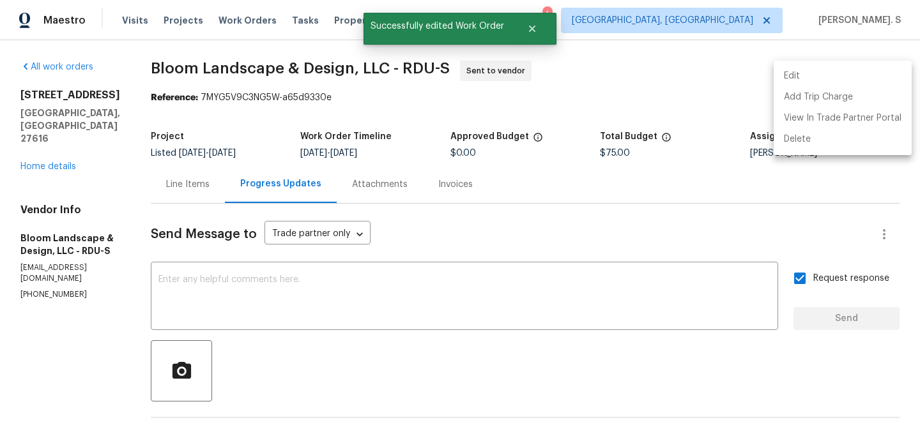
click at [179, 47] on div at bounding box center [460, 213] width 920 height 427
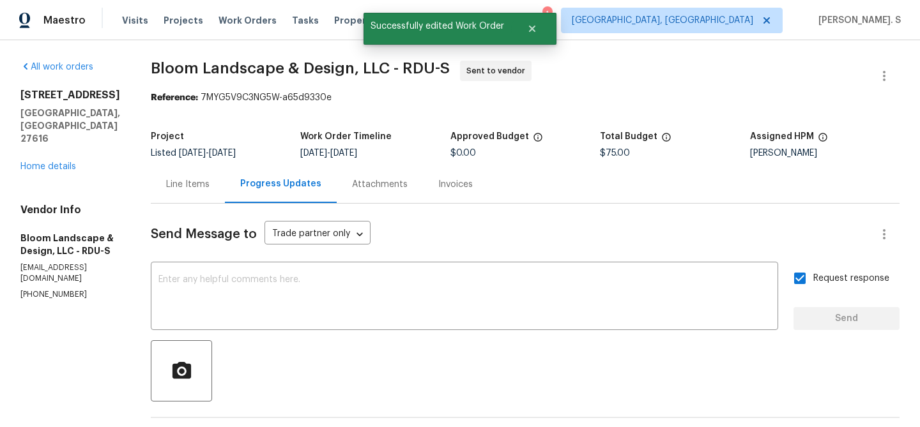
click at [179, 47] on div "Edit Add Trip Charge View In Trade Partner Portal Delete" at bounding box center [460, 213] width 920 height 427
click at [179, 47] on div "All work orders 4820 Landover Arbor Pl Raleigh, NC 27616 Home details Vendor In…" at bounding box center [460, 352] width 920 height 624
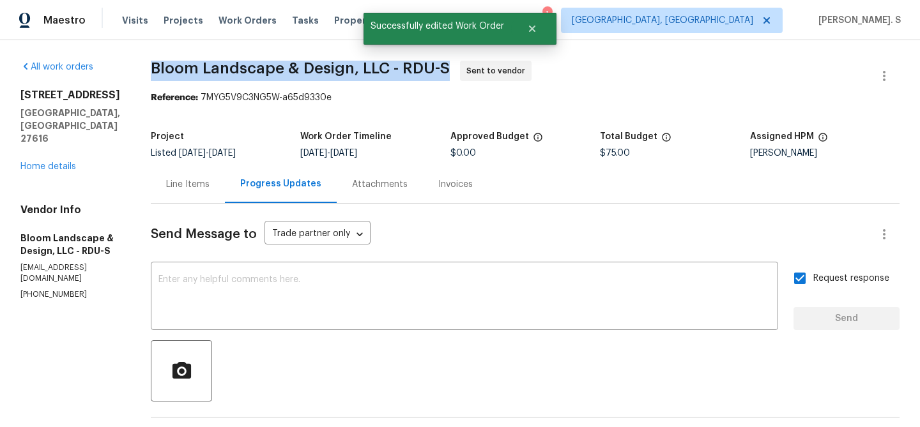
click at [179, 47] on div "All work orders 4820 Landover Arbor Pl Raleigh, NC 27616 Home details Vendor In…" at bounding box center [460, 352] width 920 height 624
copy span "Bloom Landscape & Design, LLC - RDU-S"
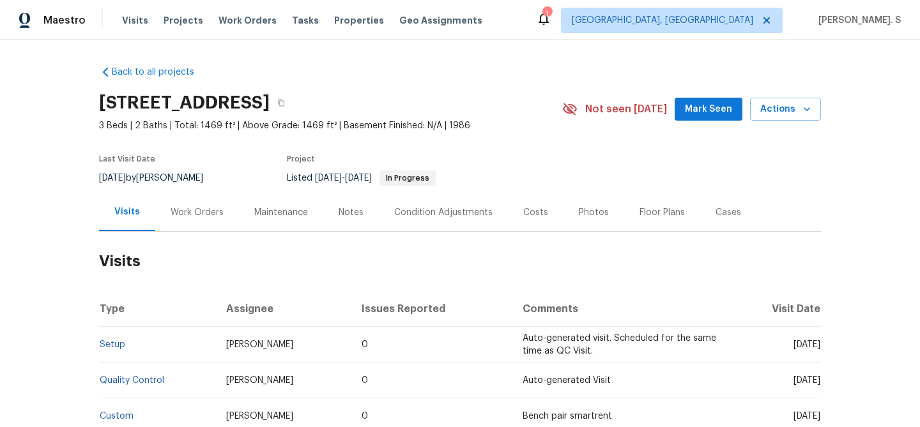
click at [185, 225] on div "Work Orders" at bounding box center [197, 213] width 84 height 38
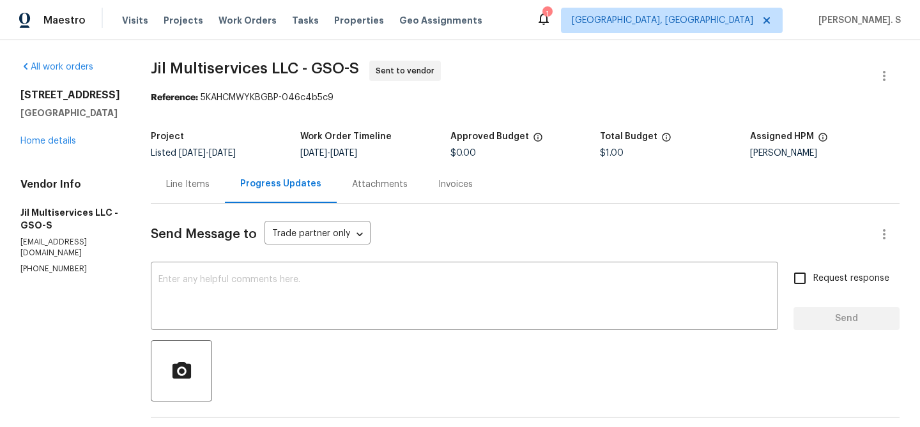
click at [183, 199] on div "Line Items" at bounding box center [188, 184] width 74 height 38
